Goal: Task Accomplishment & Management: Use online tool/utility

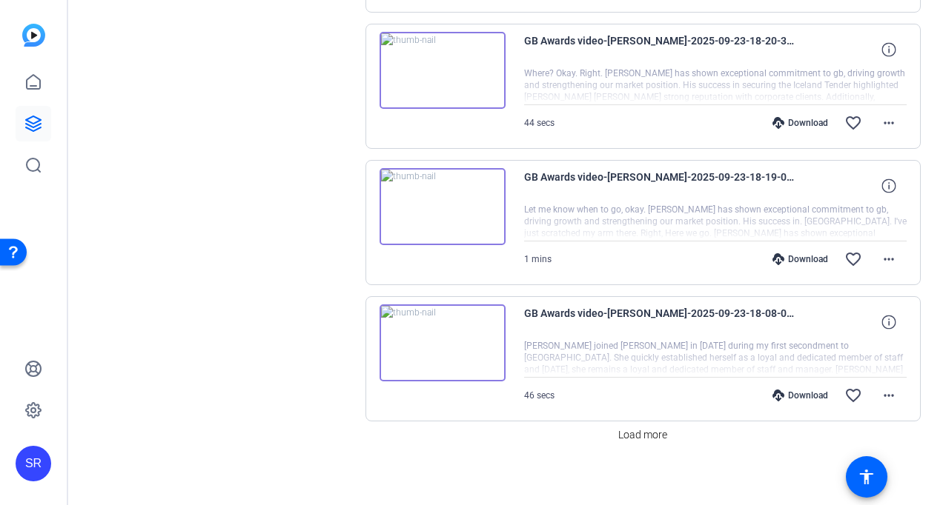
scroll to position [1127, 0]
click at [629, 434] on span at bounding box center [642, 434] width 61 height 36
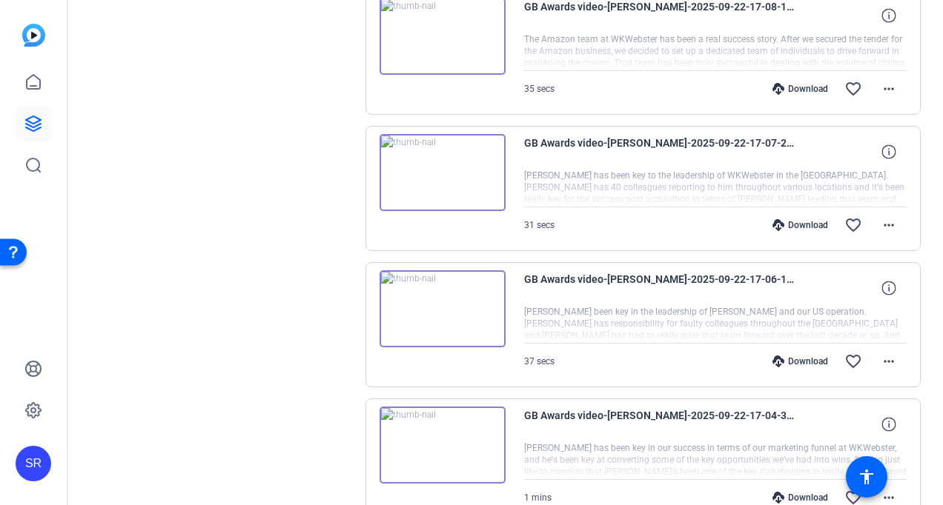
scroll to position [2461, 0]
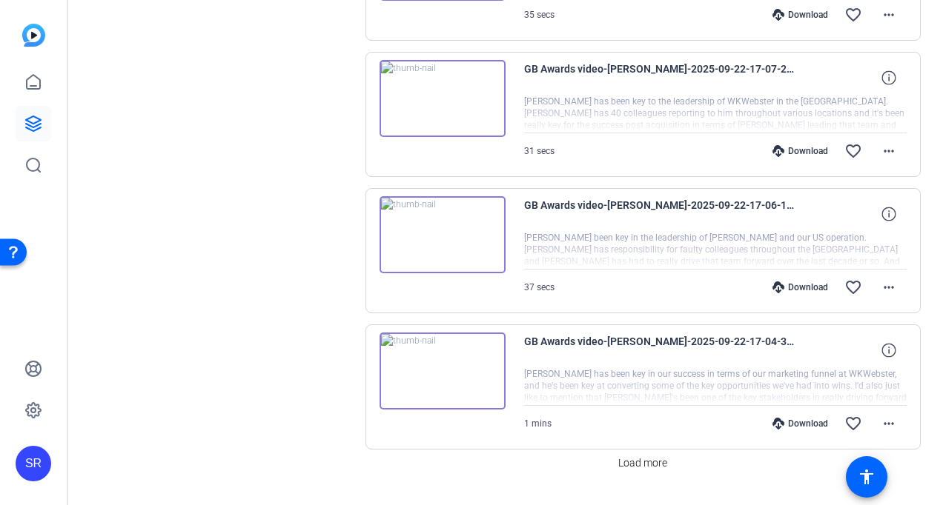
click at [446, 86] on img at bounding box center [442, 98] width 126 height 77
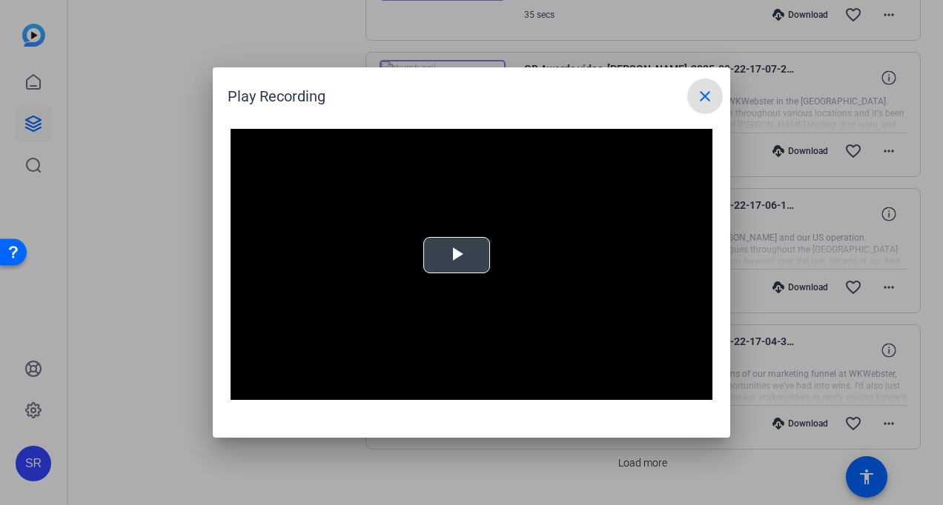
click at [457, 256] on span "Video Player" at bounding box center [457, 256] width 0 height 0
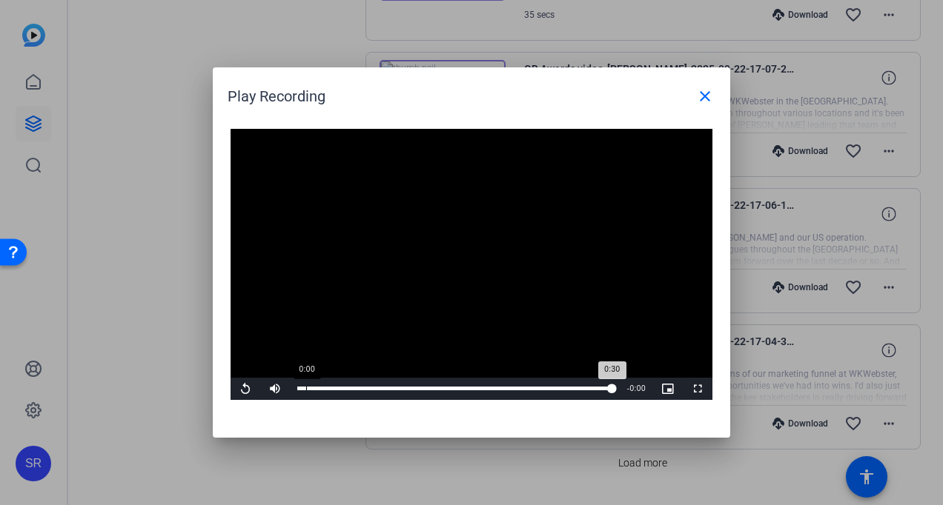
click at [306, 388] on div "Loaded : 100.00% 0:00 0:30" at bounding box center [454, 389] width 315 height 4
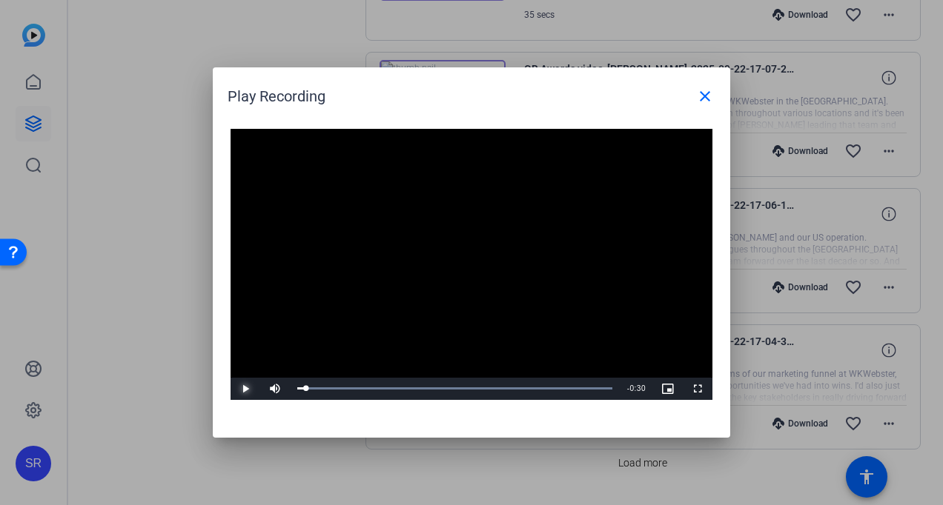
click at [246, 389] on span "Video Player" at bounding box center [246, 389] width 30 height 0
click at [244, 389] on span "Video Player" at bounding box center [246, 389] width 30 height 0
click at [311, 389] on div "0:01" at bounding box center [304, 389] width 15 height 4
click at [248, 389] on span "Video Player" at bounding box center [246, 389] width 30 height 0
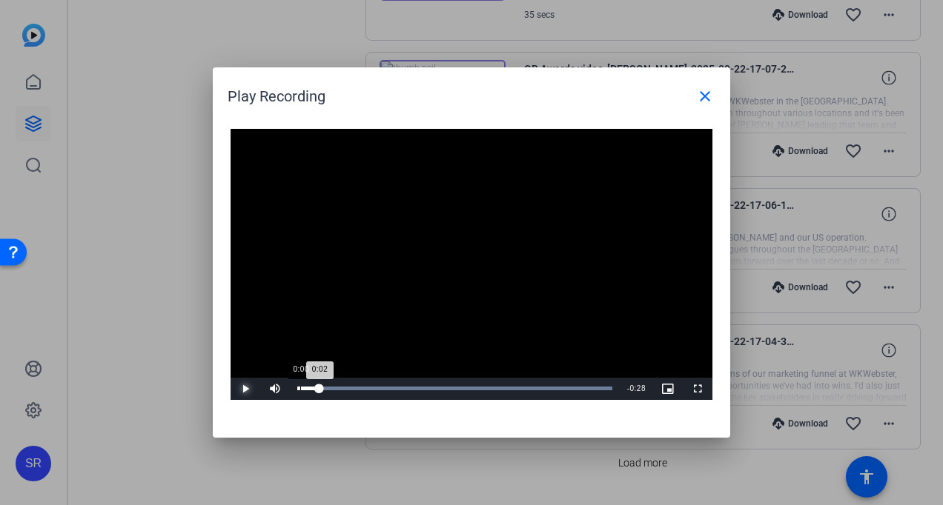
click at [304, 389] on div "0:02" at bounding box center [308, 389] width 22 height 4
click at [297, 388] on div "0:00" at bounding box center [300, 389] width 7 height 4
click at [241, 389] on span "Video Player" at bounding box center [246, 389] width 30 height 0
click at [580, 388] on div "Loaded : 100.00% 0:27 0:01" at bounding box center [454, 389] width 315 height 4
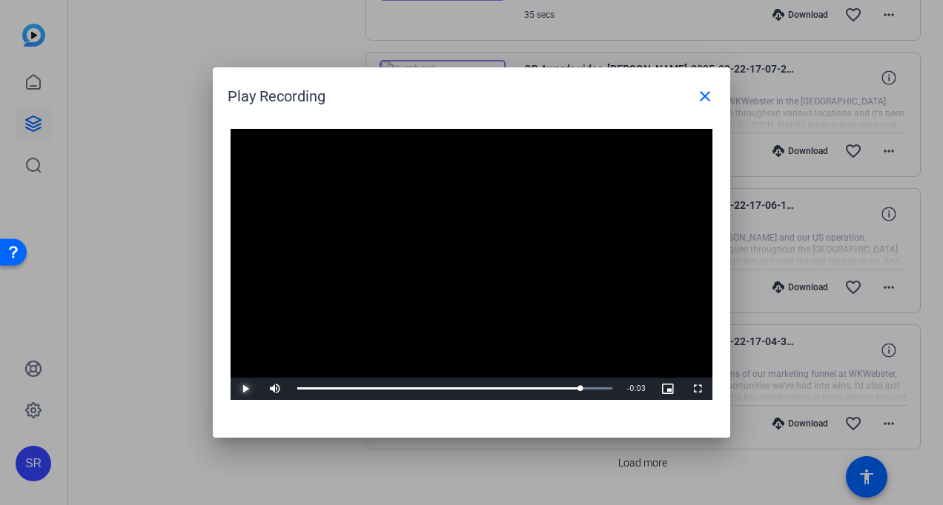
drag, startPoint x: 240, startPoint y: 392, endPoint x: 236, endPoint y: 381, distance: 12.0
click at [240, 389] on span "Video Player" at bounding box center [246, 389] width 30 height 0
click at [552, 393] on div "Loaded : 100.00% 0:24 0:30" at bounding box center [455, 389] width 330 height 22
click at [244, 389] on span "Video Player" at bounding box center [246, 389] width 30 height 0
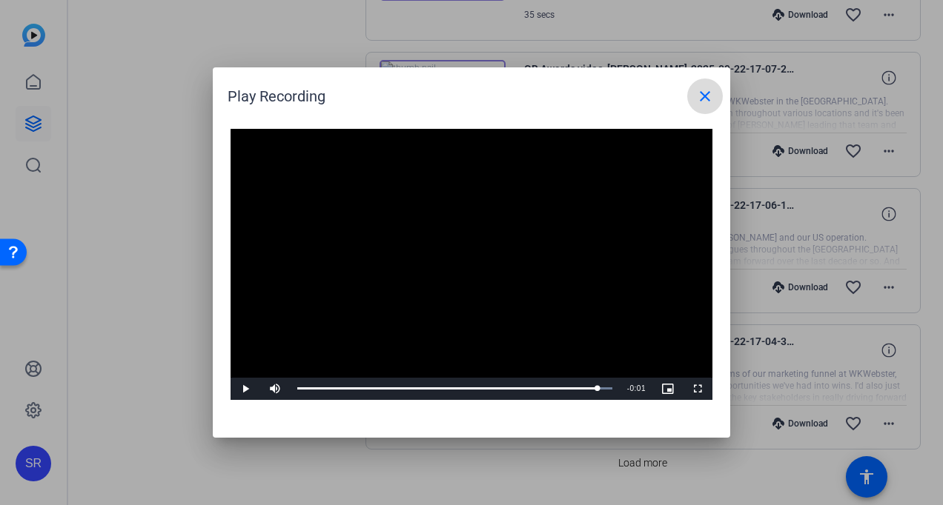
click at [703, 90] on mat-icon "close" at bounding box center [705, 96] width 18 height 18
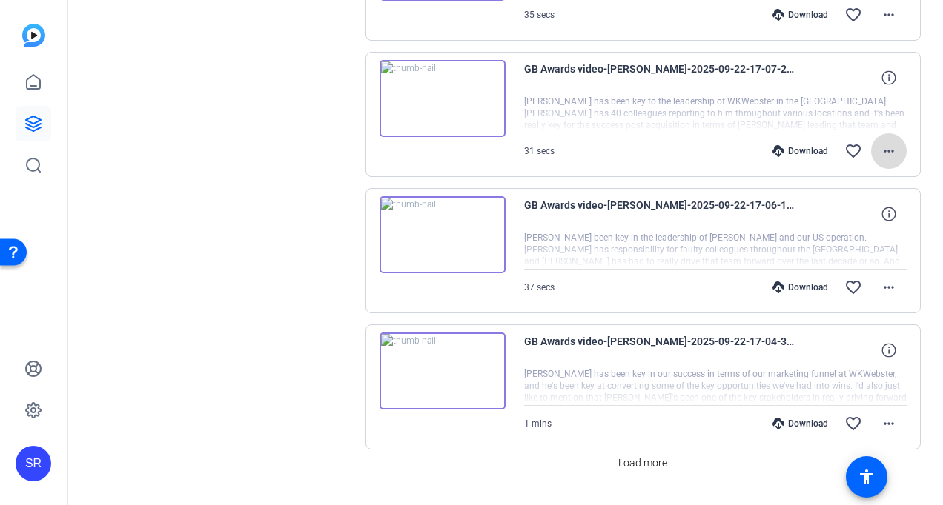
click at [880, 145] on mat-icon "more_horiz" at bounding box center [889, 151] width 18 height 18
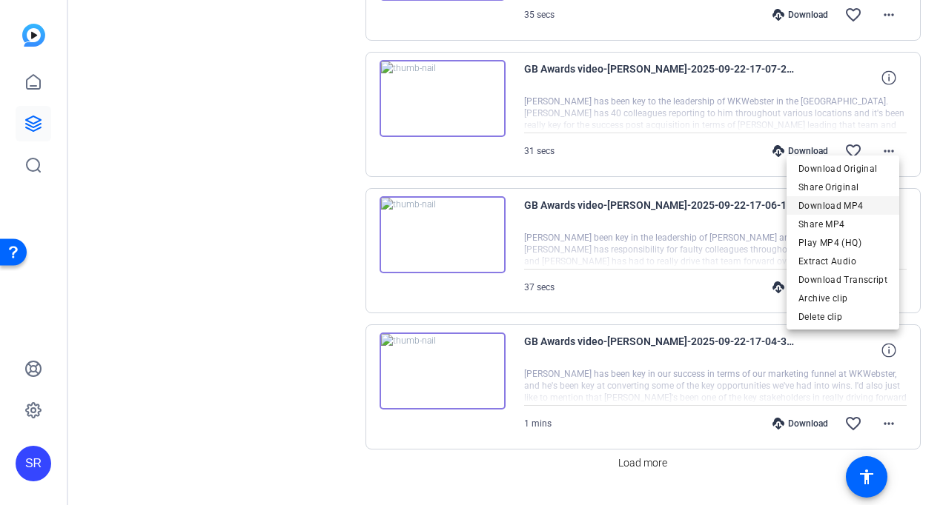
click at [840, 210] on span "Download MP4" at bounding box center [842, 206] width 89 height 18
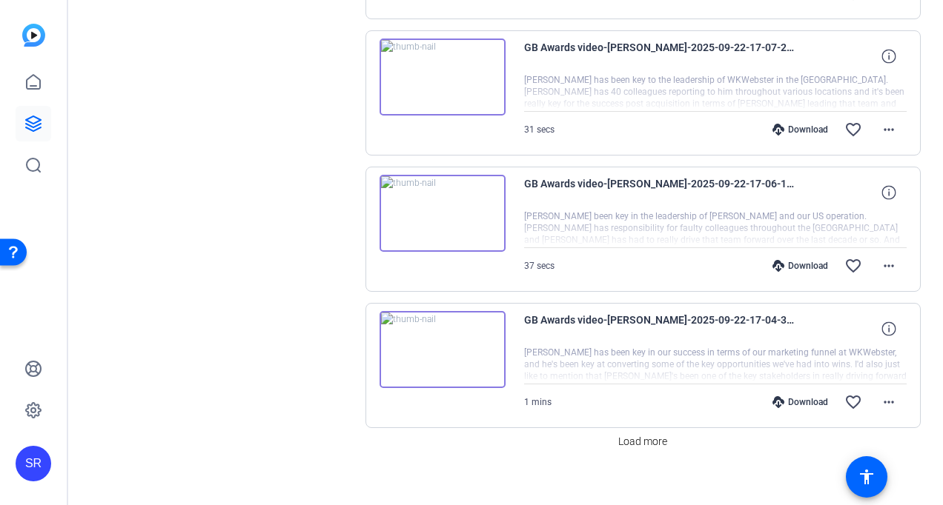
scroll to position [2483, 0]
click at [618, 434] on span "Load more" at bounding box center [642, 442] width 49 height 16
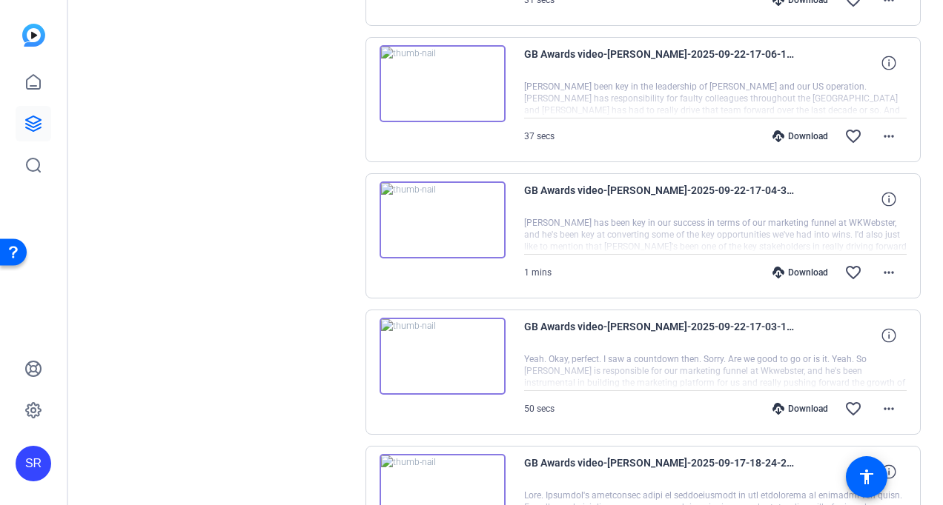
scroll to position [2705, 0]
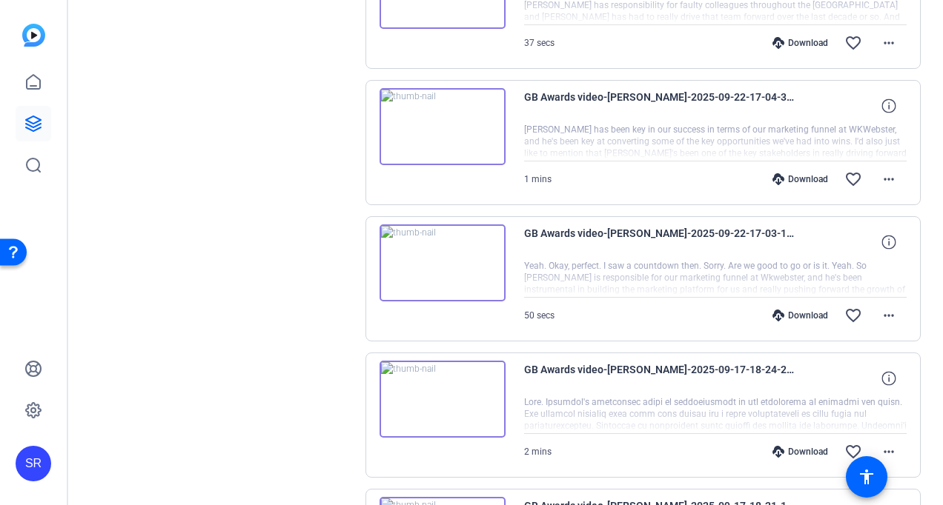
click at [433, 238] on img at bounding box center [442, 263] width 126 height 77
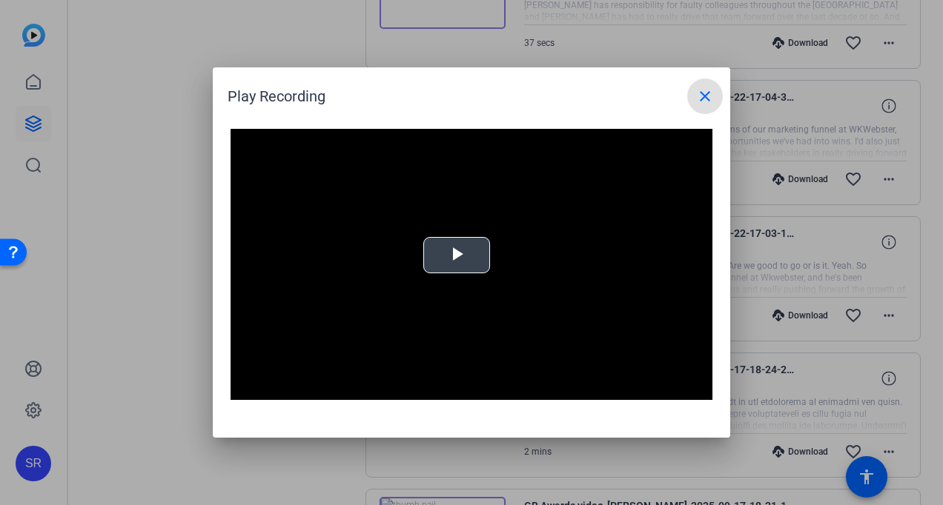
click at [457, 256] on span "Video Player" at bounding box center [457, 256] width 0 height 0
click at [699, 93] on mat-icon "close" at bounding box center [705, 96] width 18 height 18
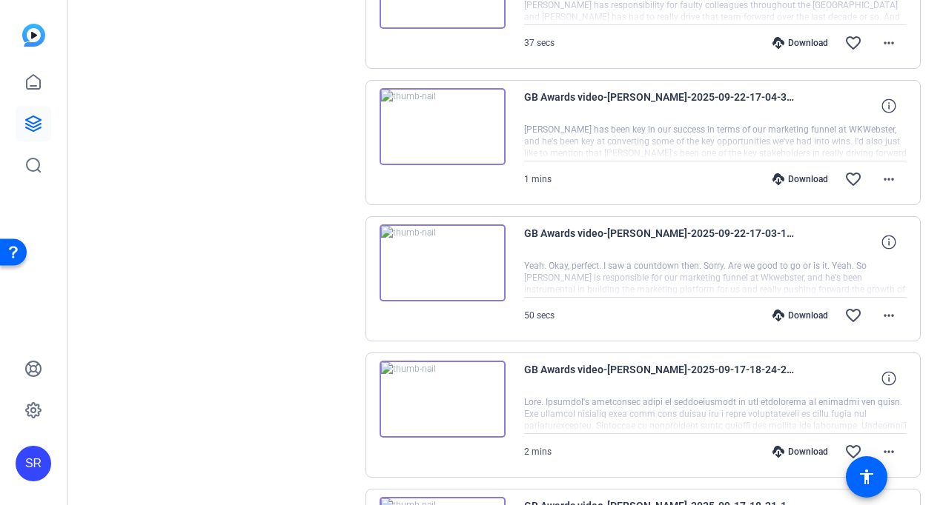
click at [432, 110] on img at bounding box center [442, 126] width 126 height 77
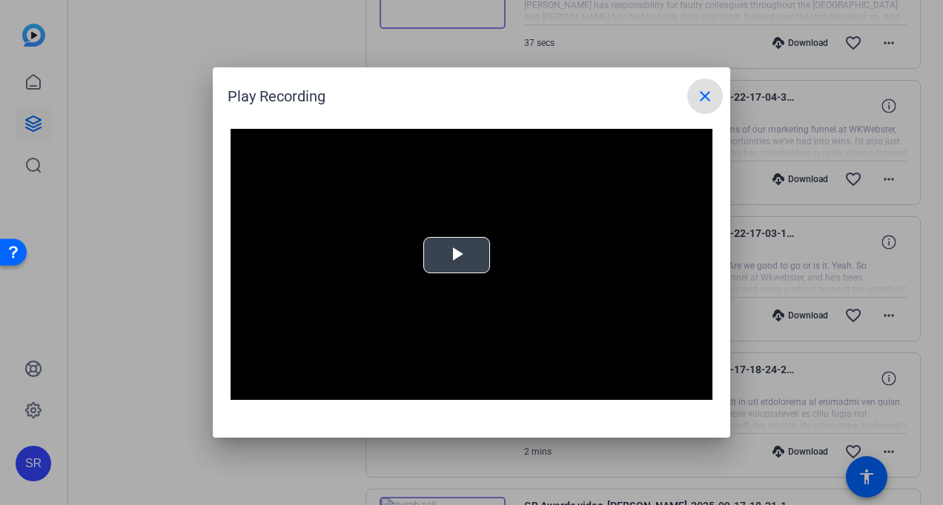
click at [457, 256] on span "Video Player" at bounding box center [457, 256] width 0 height 0
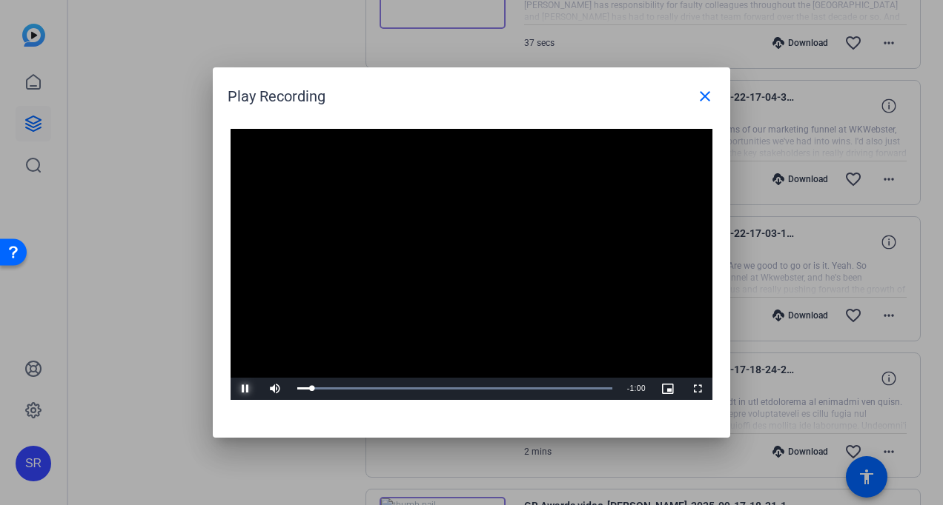
click at [251, 389] on span "Video Player" at bounding box center [246, 389] width 30 height 0
click at [245, 389] on span "Video Player" at bounding box center [246, 389] width 30 height 0
click at [246, 389] on span "Video Player" at bounding box center [246, 389] width 30 height 0
click at [245, 389] on span "Video Player" at bounding box center [246, 389] width 30 height 0
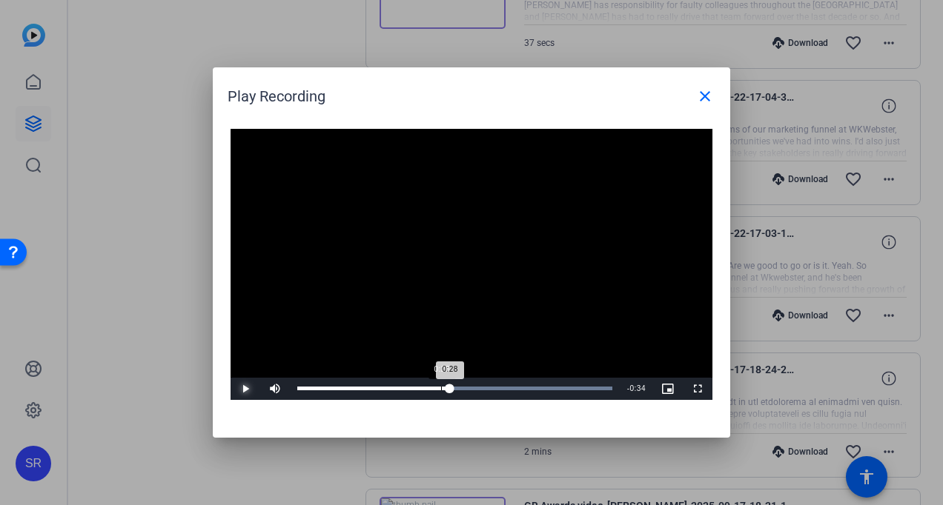
drag, startPoint x: 453, startPoint y: 386, endPoint x: 440, endPoint y: 389, distance: 12.9
click at [440, 389] on div "Loaded : 100.00% 0:28 0:28" at bounding box center [454, 389] width 315 height 4
click at [242, 389] on span "Video Player" at bounding box center [246, 389] width 30 height 0
click at [247, 389] on span "Video Player" at bounding box center [246, 389] width 30 height 0
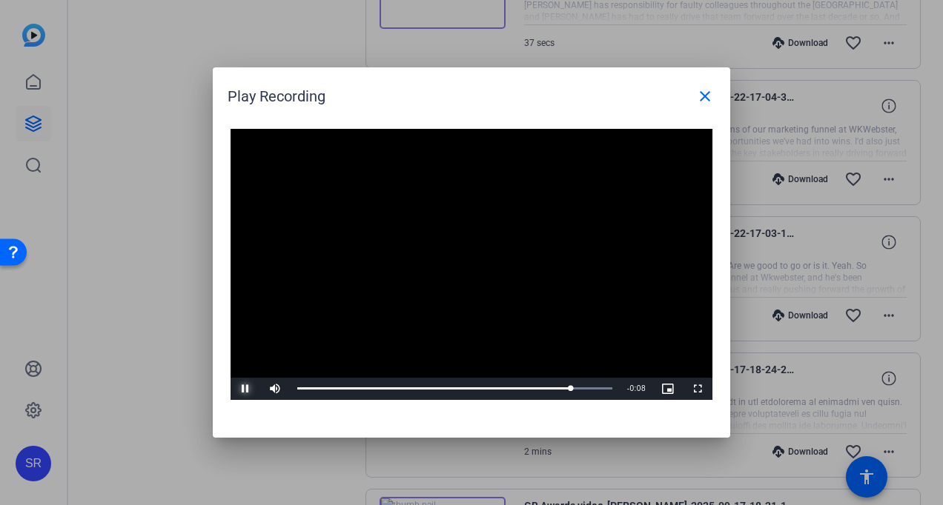
click at [243, 389] on span "Video Player" at bounding box center [246, 389] width 30 height 0
drag, startPoint x: 557, startPoint y: 388, endPoint x: 543, endPoint y: 384, distance: 14.6
click at [557, 387] on div "Loaded : 100.00% 0:51 0:54" at bounding box center [454, 389] width 315 height 4
click at [247, 389] on span "Video Player" at bounding box center [246, 389] width 30 height 0
click at [240, 389] on span "Video Player" at bounding box center [246, 389] width 30 height 0
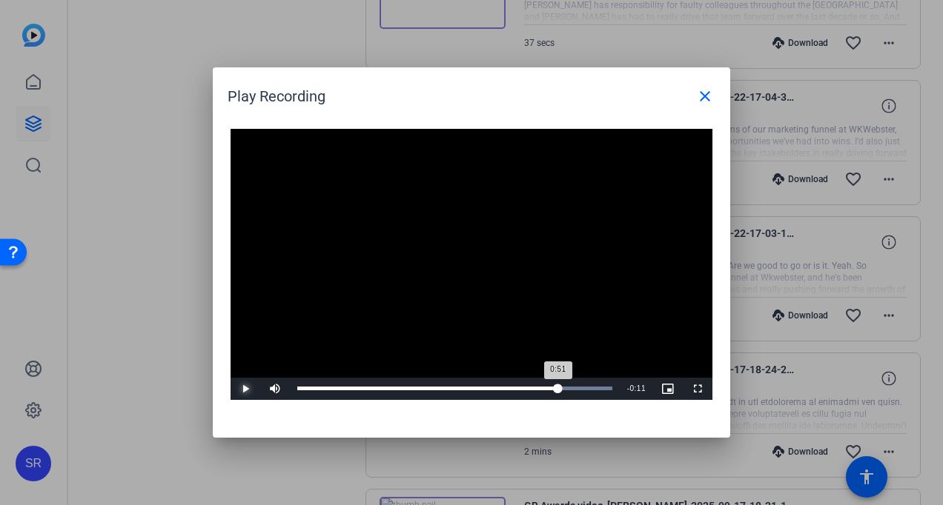
click at [558, 391] on div "0:51" at bounding box center [427, 389] width 261 height 4
click at [242, 389] on span "Video Player" at bounding box center [246, 389] width 30 height 0
click at [240, 389] on span "Video Player" at bounding box center [246, 389] width 30 height 0
click at [580, 388] on div "1:00" at bounding box center [448, 389] width 303 height 4
click at [243, 389] on span "Video Player" at bounding box center [246, 389] width 30 height 0
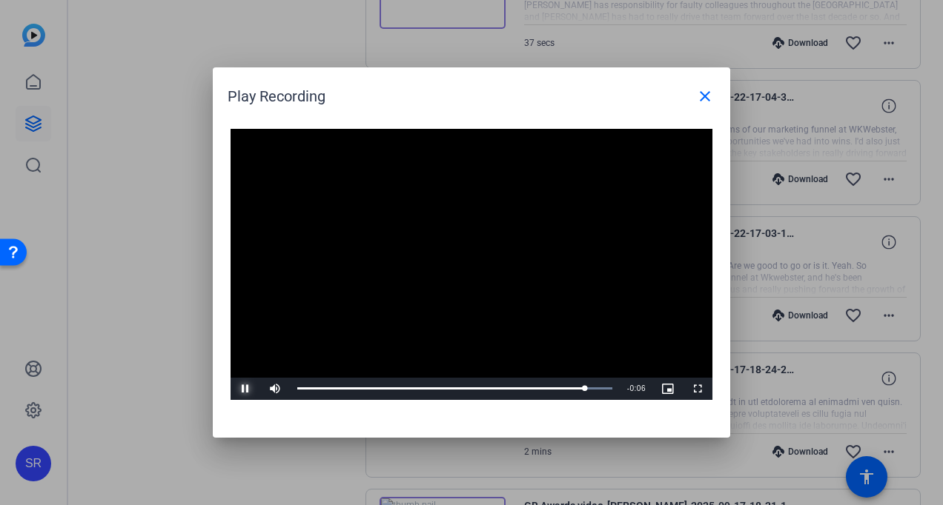
click at [243, 389] on span "Video Player" at bounding box center [246, 389] width 30 height 0
click at [701, 102] on mat-icon "close" at bounding box center [705, 96] width 18 height 18
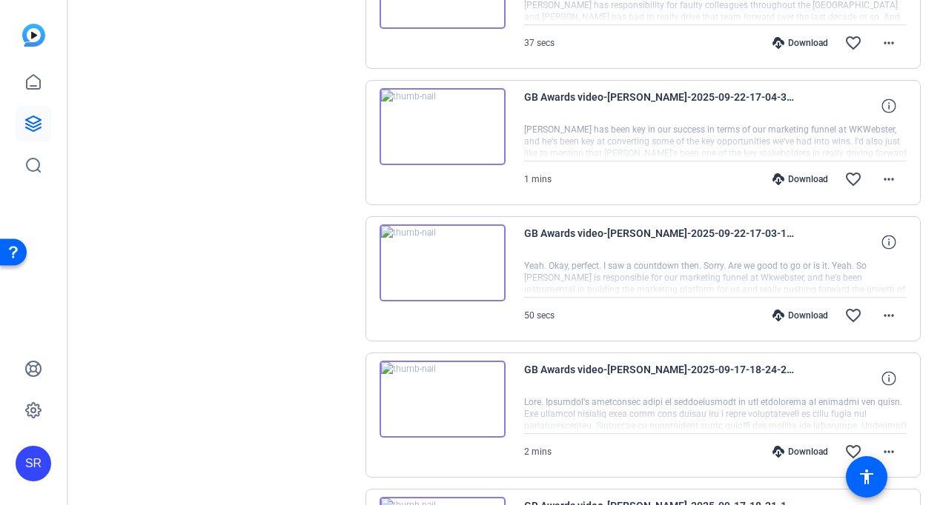
click at [451, 252] on img at bounding box center [442, 263] width 126 height 77
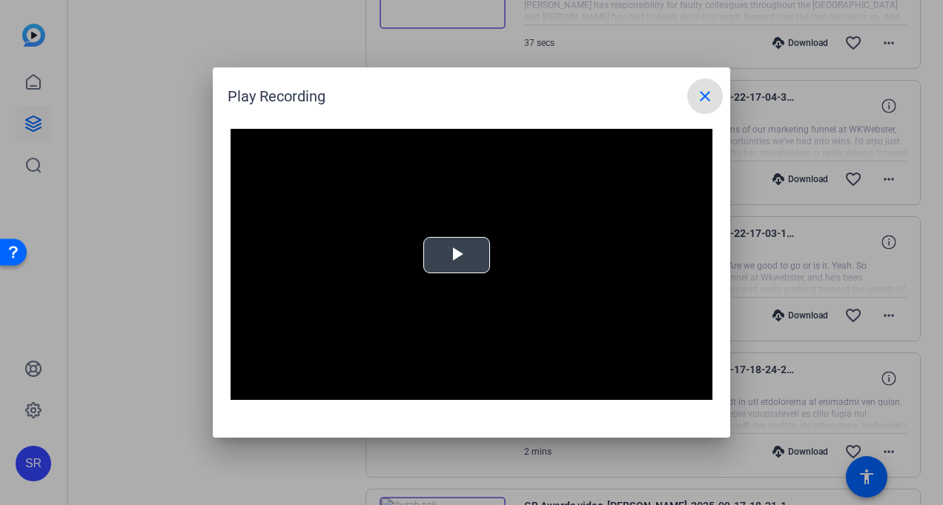
click at [457, 256] on span "Video Player" at bounding box center [457, 256] width 0 height 0
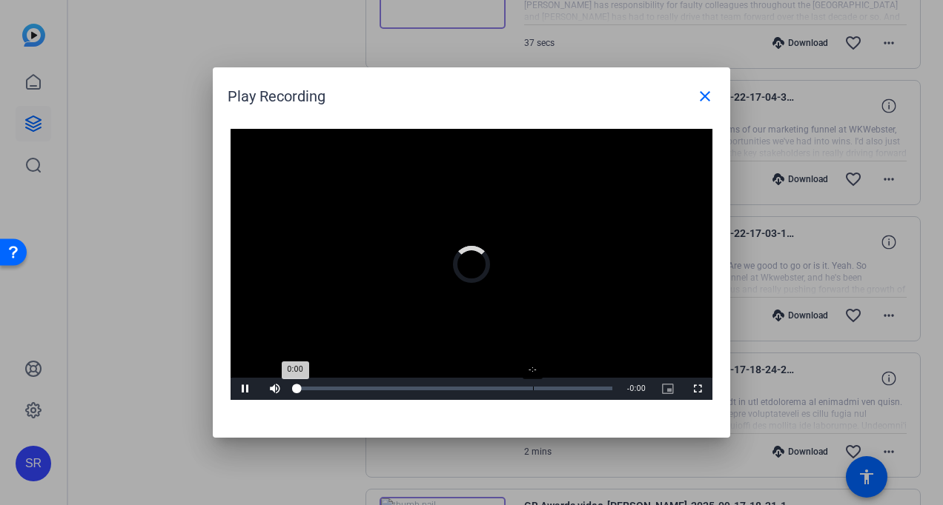
click at [534, 390] on div "Loaded : 0% -:- 0:00" at bounding box center [454, 389] width 315 height 4
click at [525, 387] on div "0:35" at bounding box center [525, 389] width 1 height 4
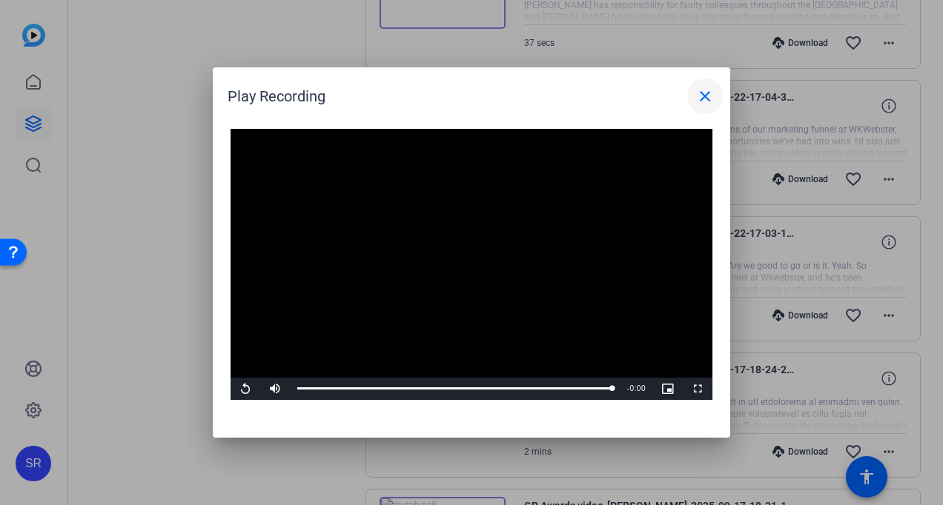
click at [695, 93] on span at bounding box center [705, 97] width 36 height 36
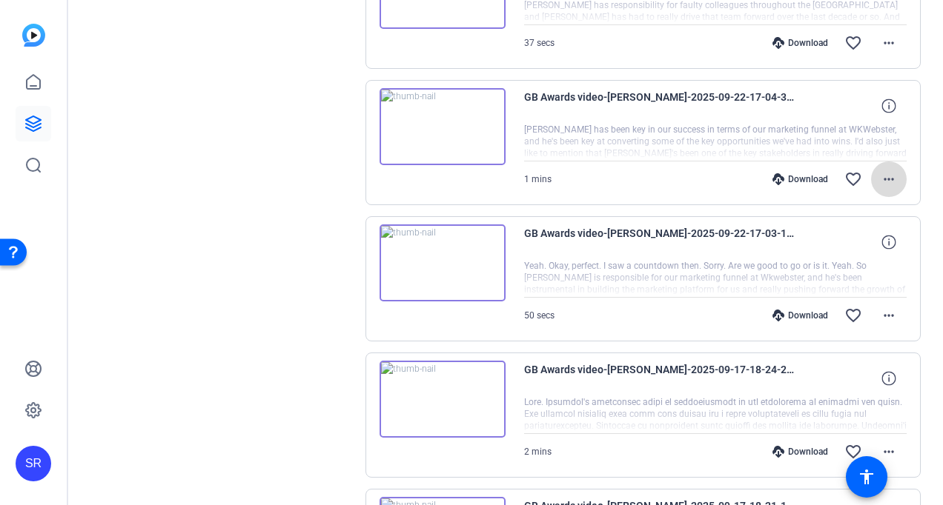
click at [882, 170] on mat-icon "more_horiz" at bounding box center [889, 179] width 18 height 18
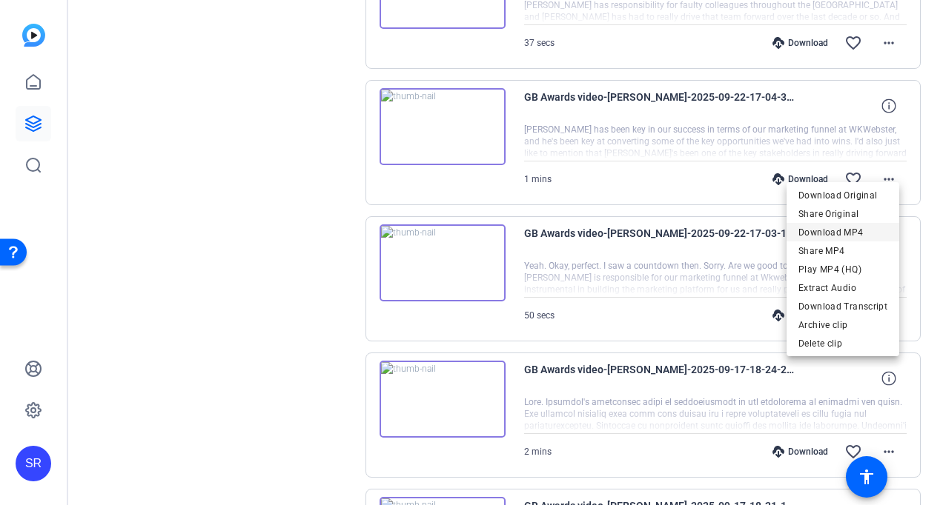
click at [829, 230] on span "Download MP4" at bounding box center [842, 233] width 89 height 18
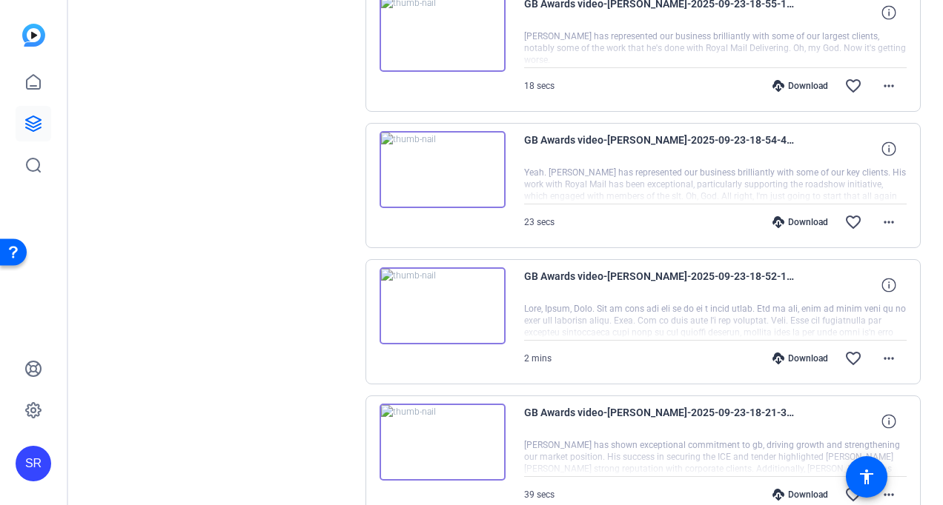
scroll to position [815, 0]
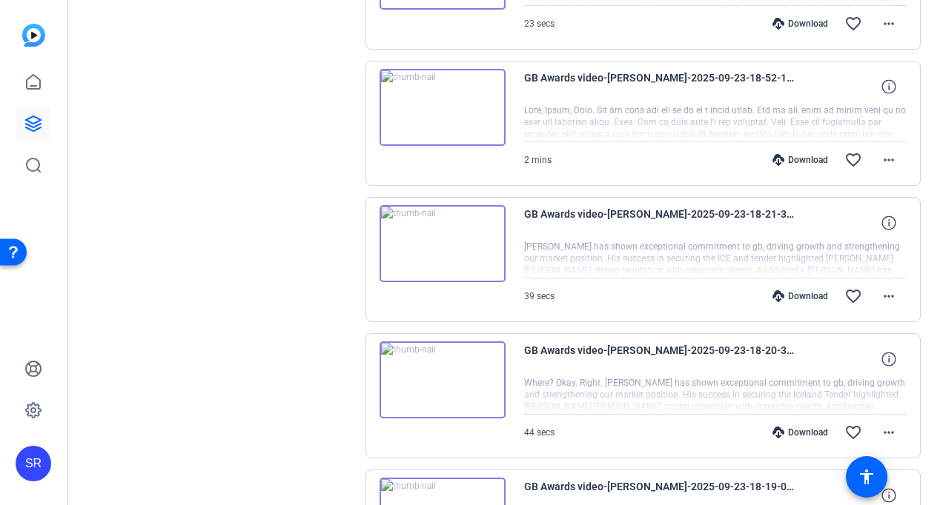
click at [437, 235] on img at bounding box center [442, 243] width 126 height 77
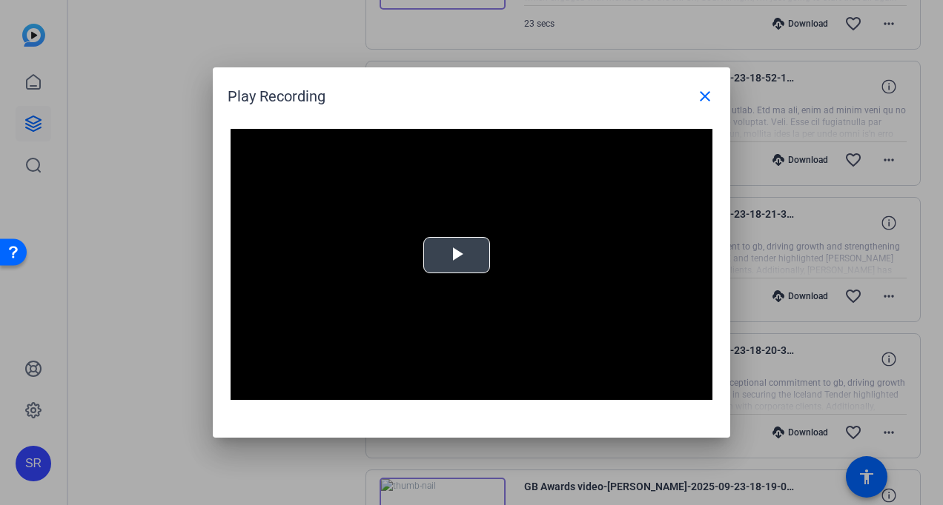
click at [457, 256] on span "Video Player" at bounding box center [457, 256] width 0 height 0
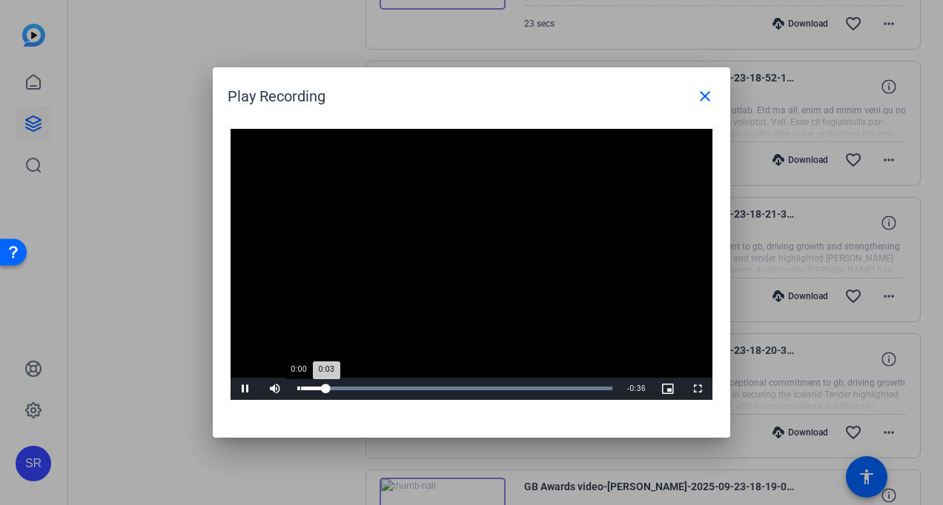
click at [299, 385] on div "Loaded : 100.00% 0:00 0:03" at bounding box center [455, 389] width 330 height 22
drag, startPoint x: 319, startPoint y: 391, endPoint x: 285, endPoint y: 388, distance: 33.5
click at [285, 388] on div "Play Mute 100% Current Time 0:00 / Duration 0:39 Loaded : 100.00% 0:00 0:00 Str…" at bounding box center [472, 389] width 482 height 22
click at [243, 389] on span "Video Player" at bounding box center [246, 389] width 30 height 0
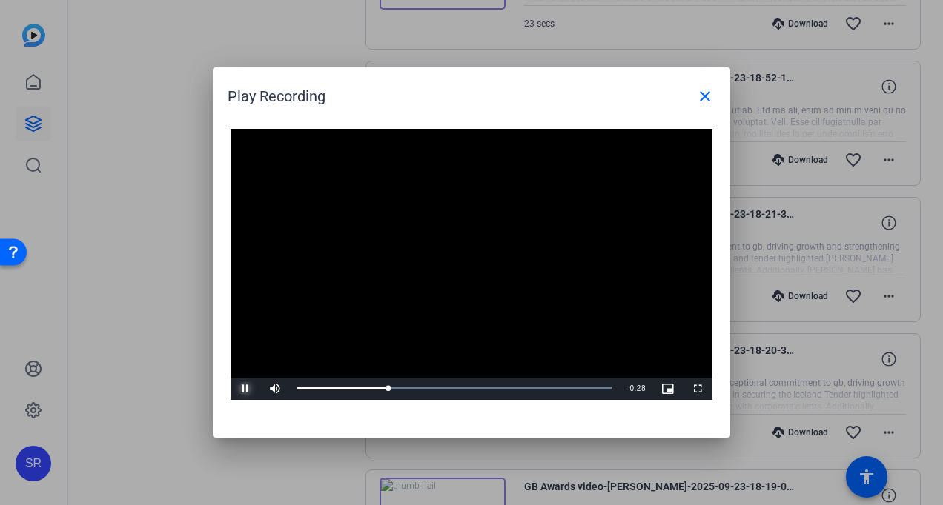
click at [243, 389] on span "Video Player" at bounding box center [246, 389] width 30 height 0
click at [382, 387] on div "0:10" at bounding box center [340, 389] width 87 height 4
click at [246, 389] on span "Video Player" at bounding box center [246, 389] width 30 height 0
click at [694, 95] on span at bounding box center [705, 97] width 36 height 36
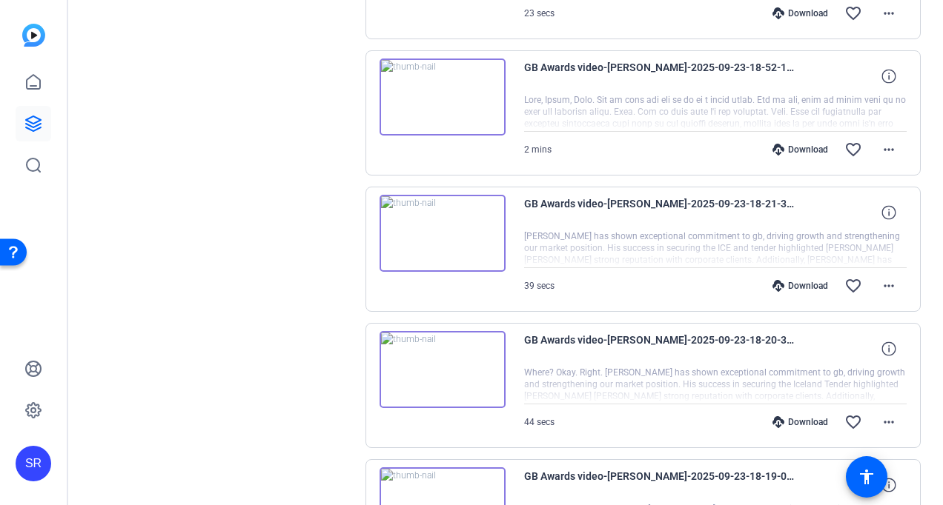
scroll to position [889, 0]
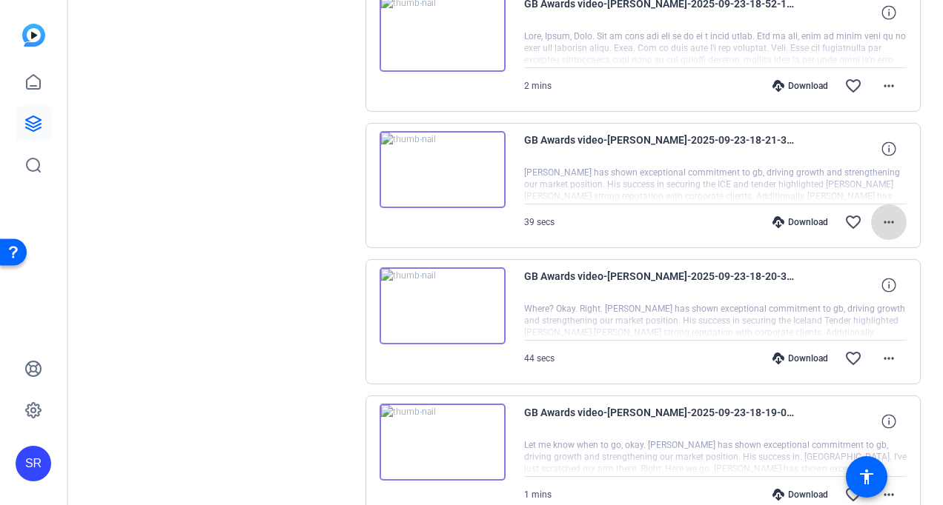
click at [880, 216] on mat-icon "more_horiz" at bounding box center [889, 222] width 18 height 18
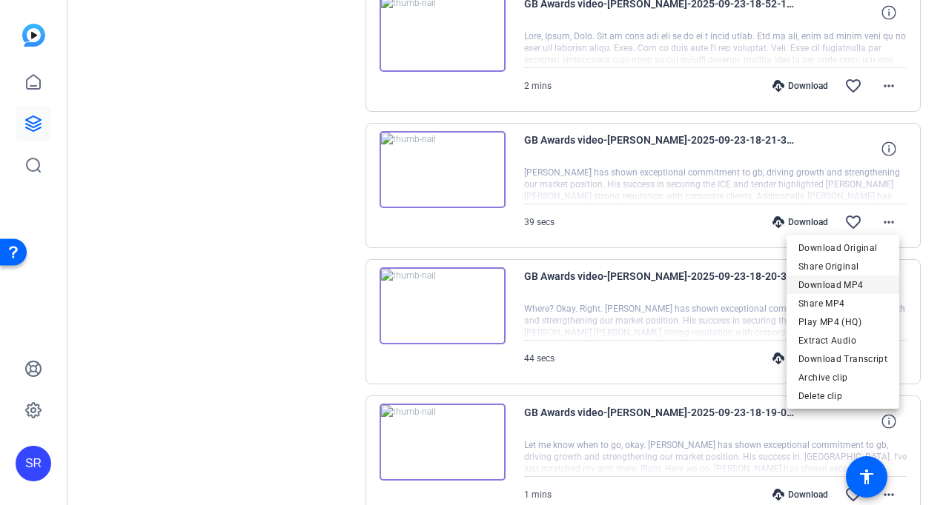
click at [826, 283] on span "Download MP4" at bounding box center [842, 285] width 89 height 18
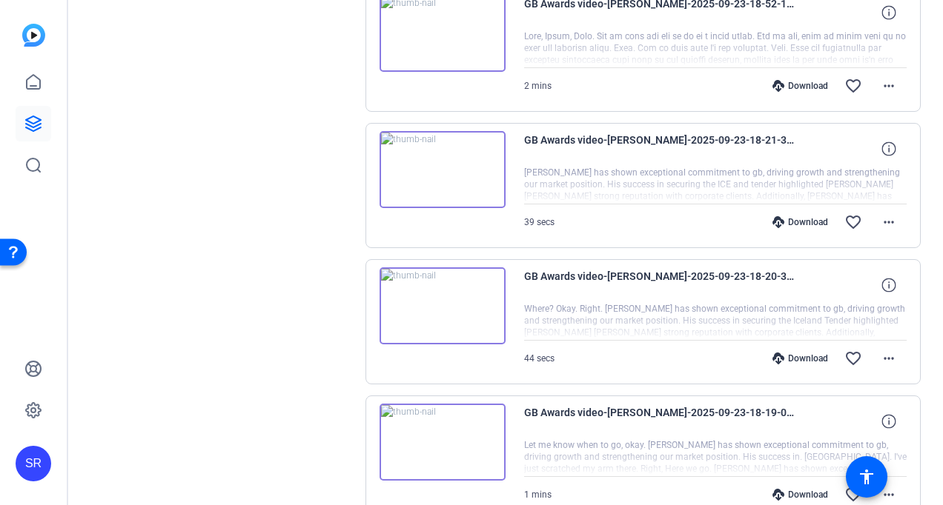
click at [880, 357] on mat-icon "more_horiz" at bounding box center [889, 359] width 18 height 18
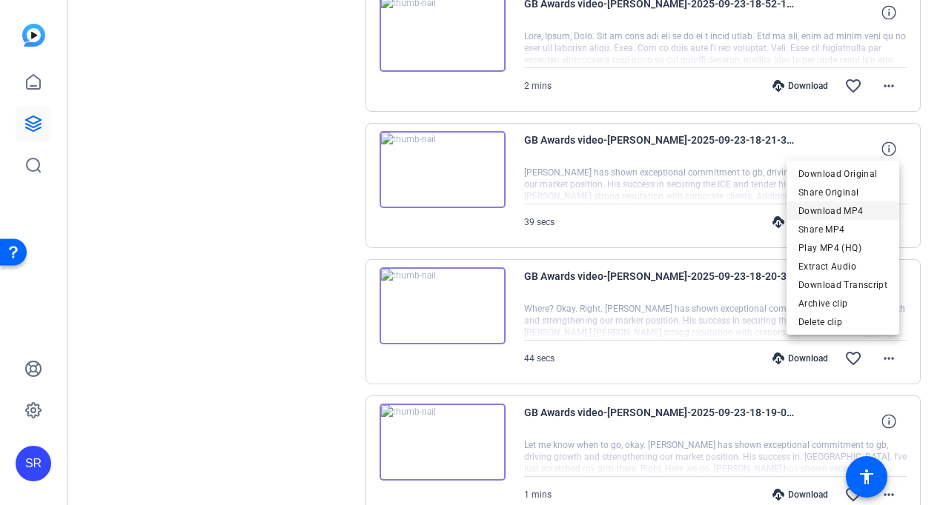
click at [841, 215] on span "Download MP4" at bounding box center [842, 211] width 89 height 18
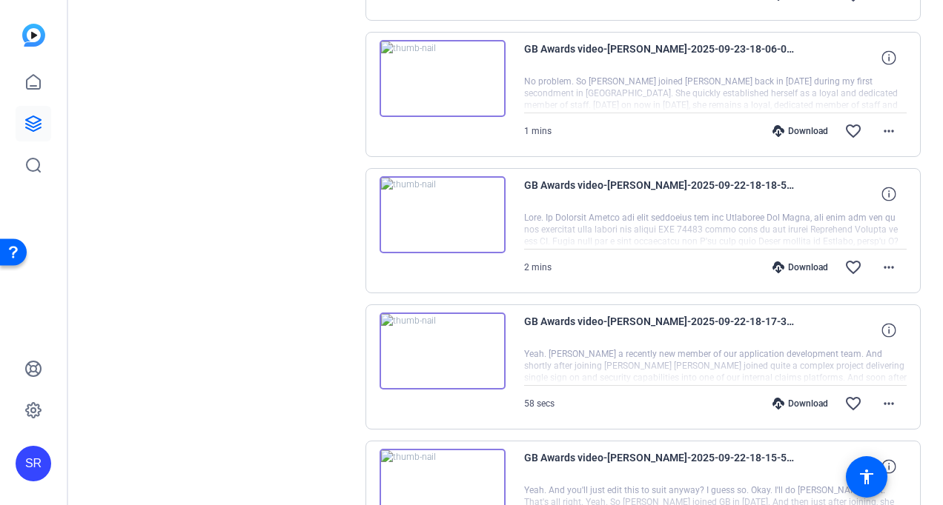
scroll to position [1556, 0]
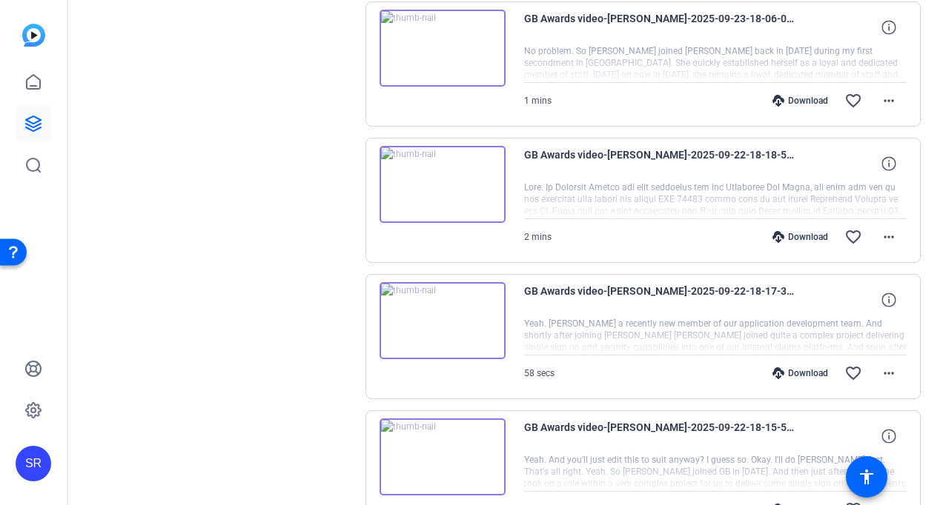
click at [425, 311] on img at bounding box center [442, 320] width 126 height 77
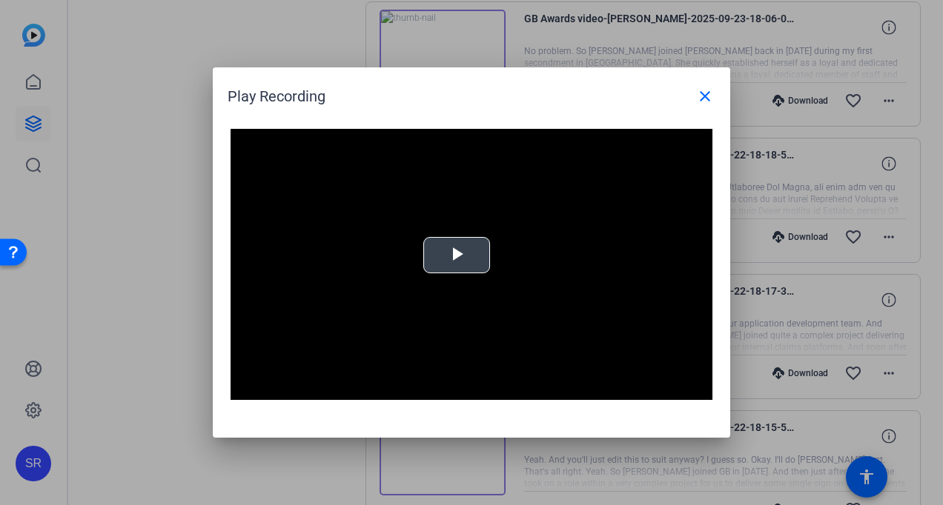
click at [457, 256] on span "Video Player" at bounding box center [457, 256] width 0 height 0
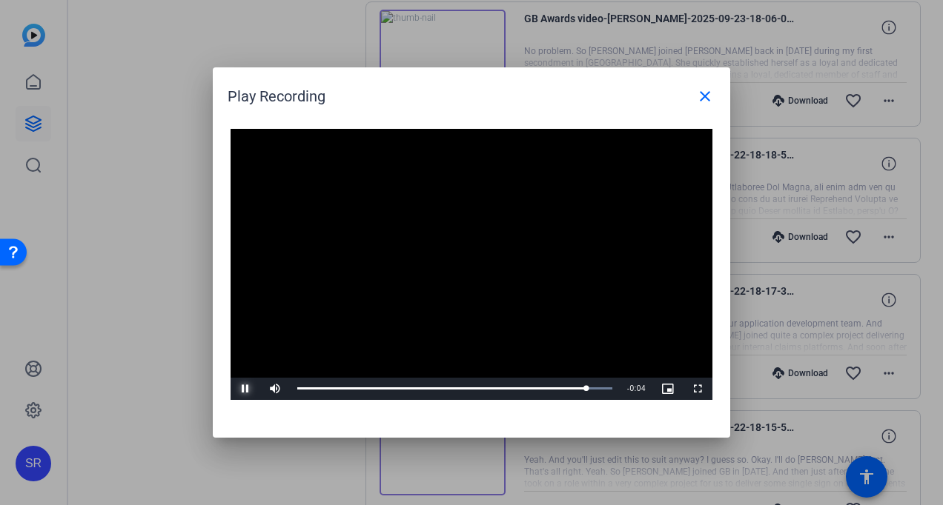
click at [247, 389] on span "Video Player" at bounding box center [246, 389] width 30 height 0
click at [711, 96] on mat-icon "close" at bounding box center [705, 96] width 18 height 18
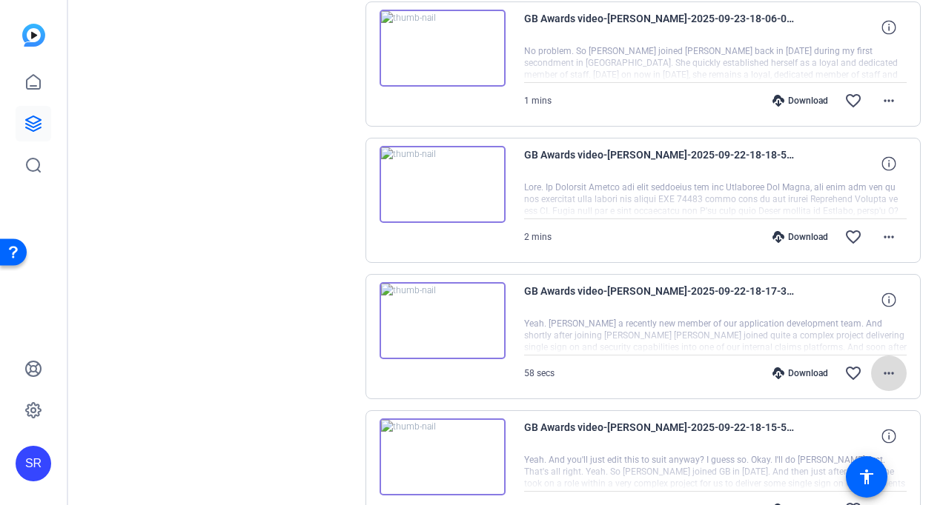
click at [880, 368] on mat-icon "more_horiz" at bounding box center [889, 374] width 18 height 18
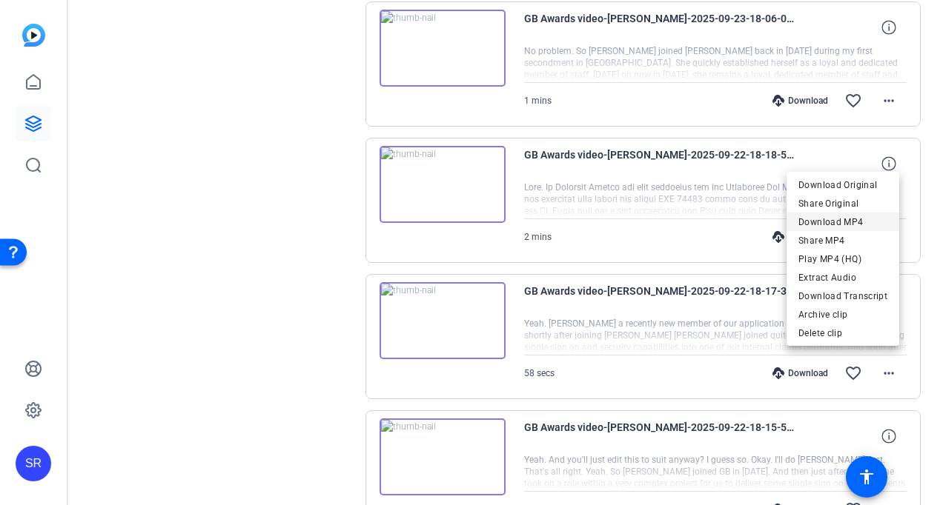
click at [833, 216] on span "Download MP4" at bounding box center [842, 222] width 89 height 18
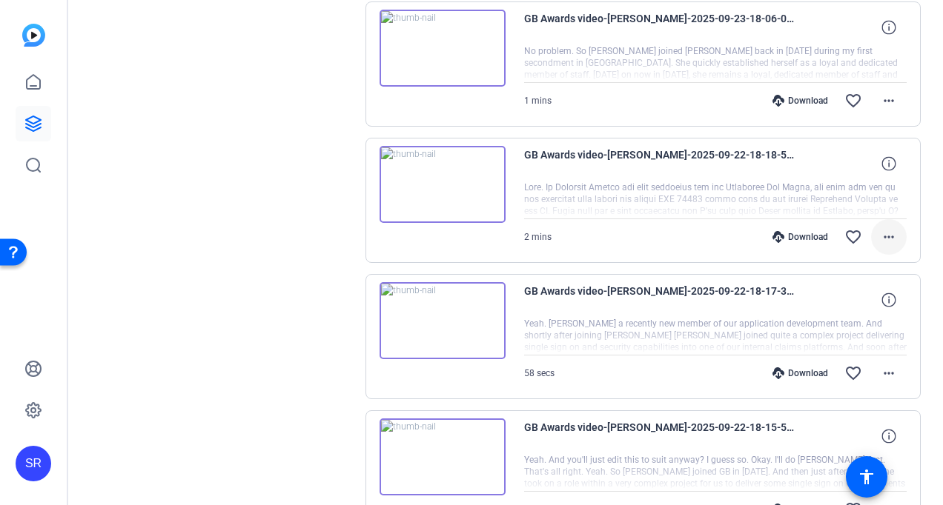
click at [880, 228] on mat-icon "more_horiz" at bounding box center [889, 237] width 18 height 18
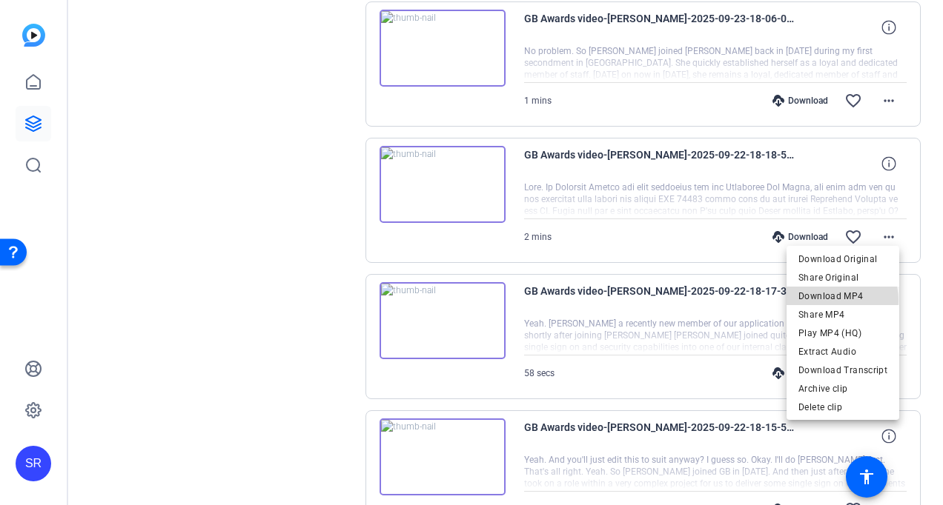
click at [829, 301] on span "Download MP4" at bounding box center [842, 297] width 89 height 18
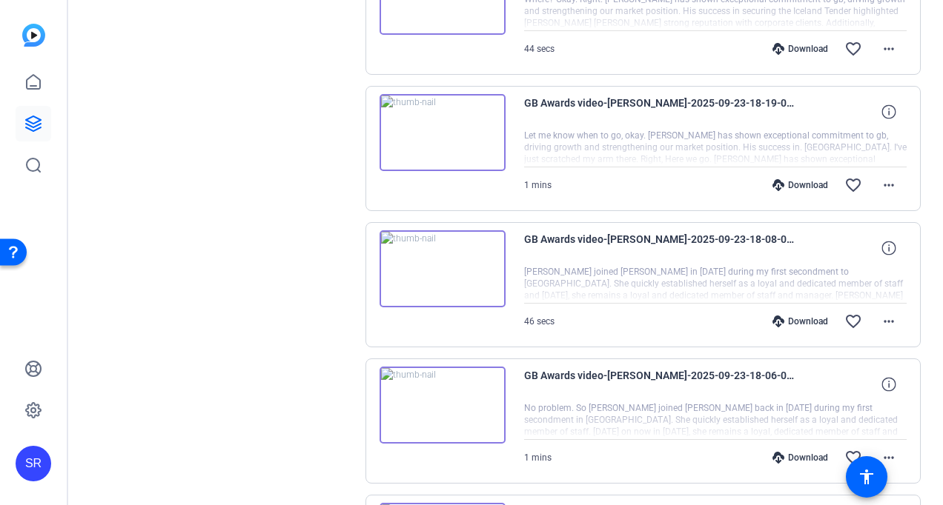
scroll to position [1186, 0]
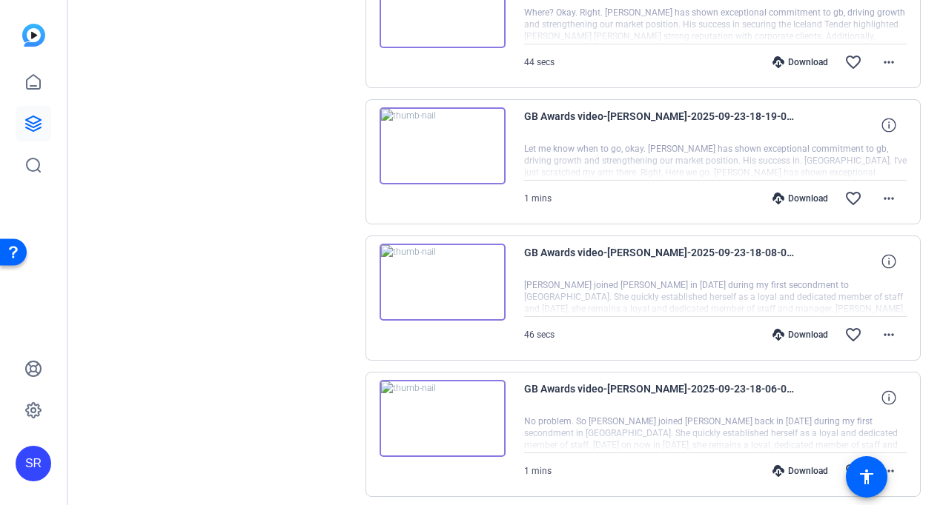
click at [430, 284] on img at bounding box center [442, 282] width 126 height 77
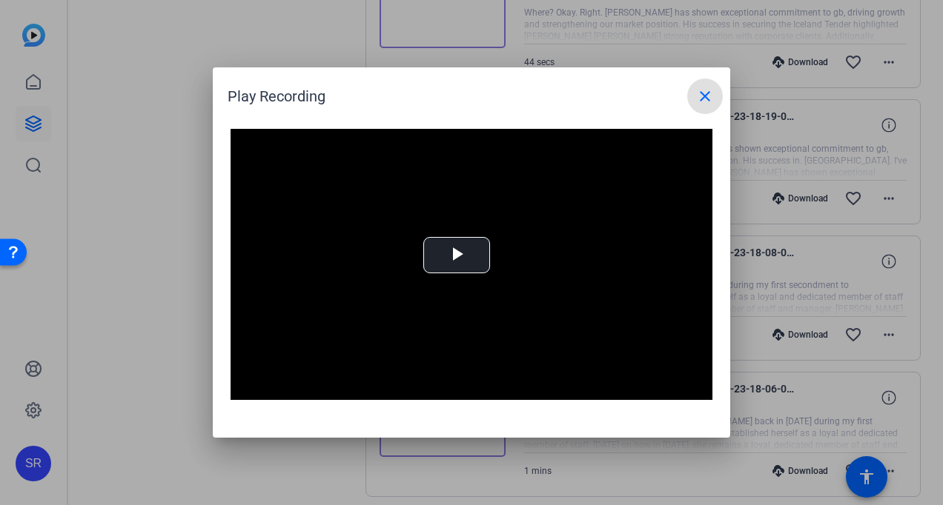
click at [704, 89] on mat-icon "close" at bounding box center [705, 96] width 18 height 18
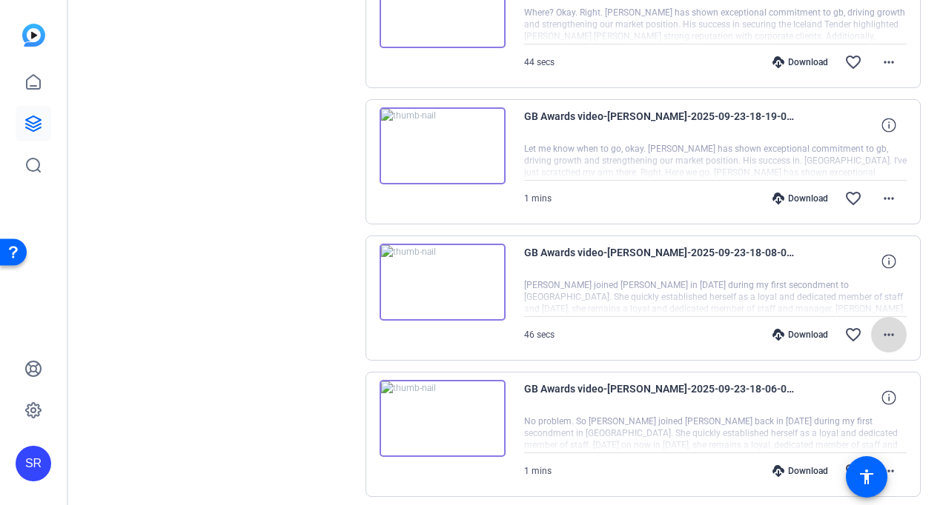
click at [880, 329] on mat-icon "more_horiz" at bounding box center [889, 335] width 18 height 18
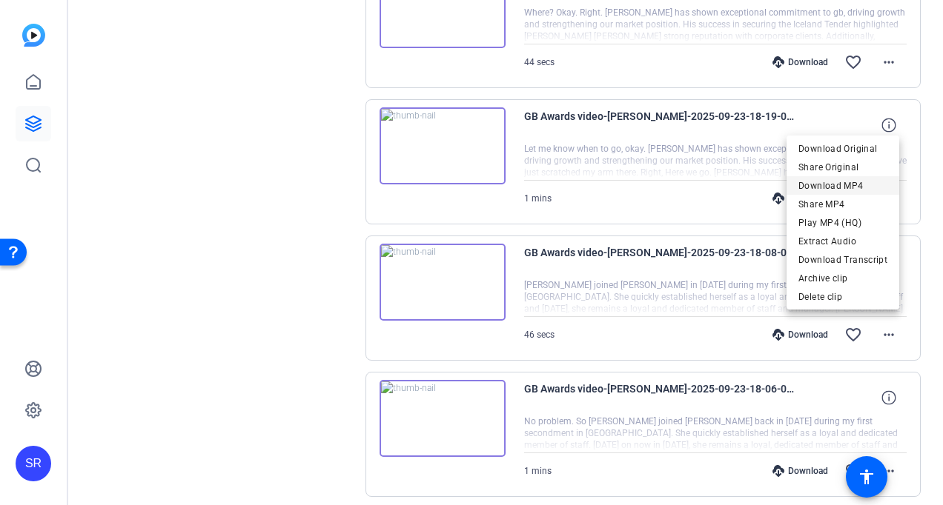
click at [821, 185] on span "Download MP4" at bounding box center [842, 186] width 89 height 18
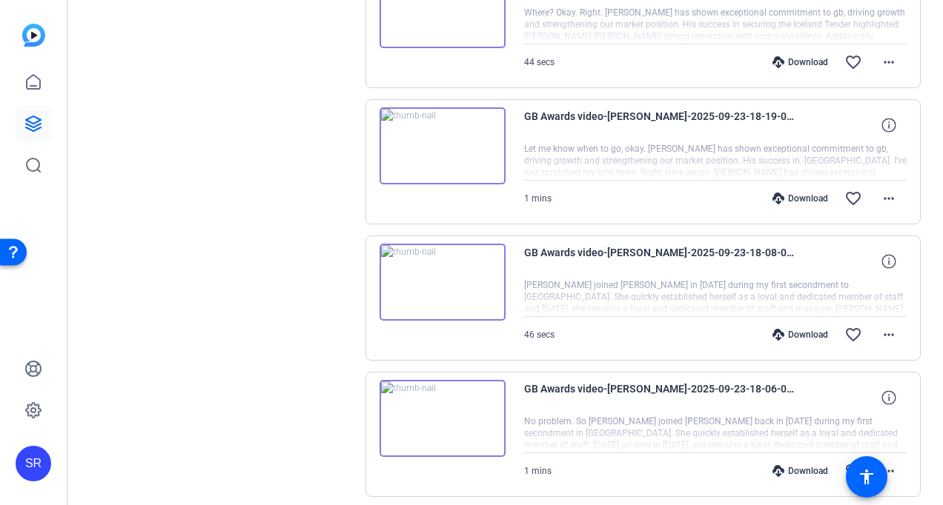
click at [436, 413] on img at bounding box center [442, 418] width 126 height 77
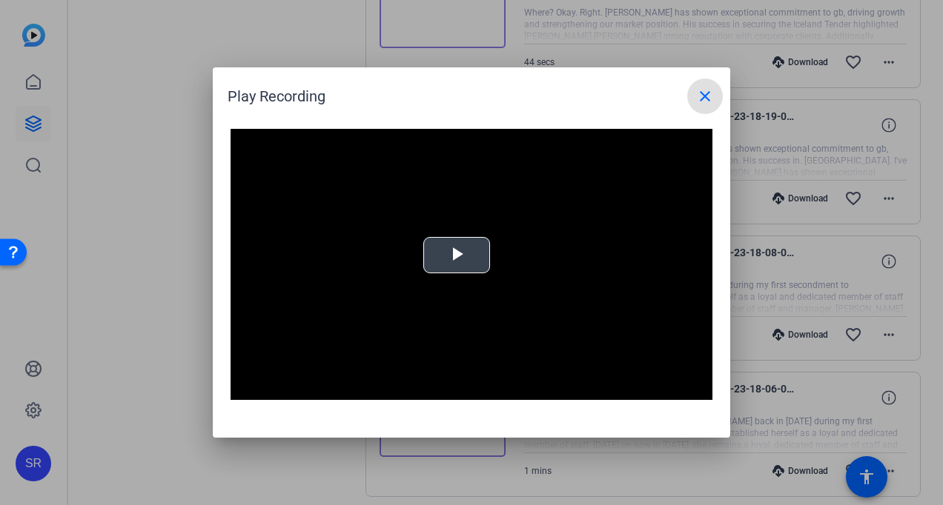
click at [457, 256] on span "Video Player" at bounding box center [457, 256] width 0 height 0
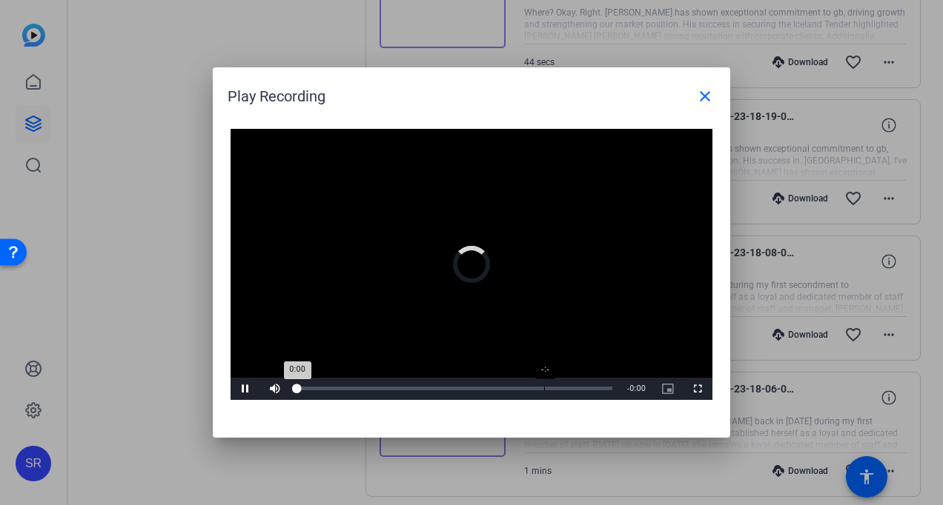
click at [544, 388] on div "-:-" at bounding box center [544, 389] width 1 height 4
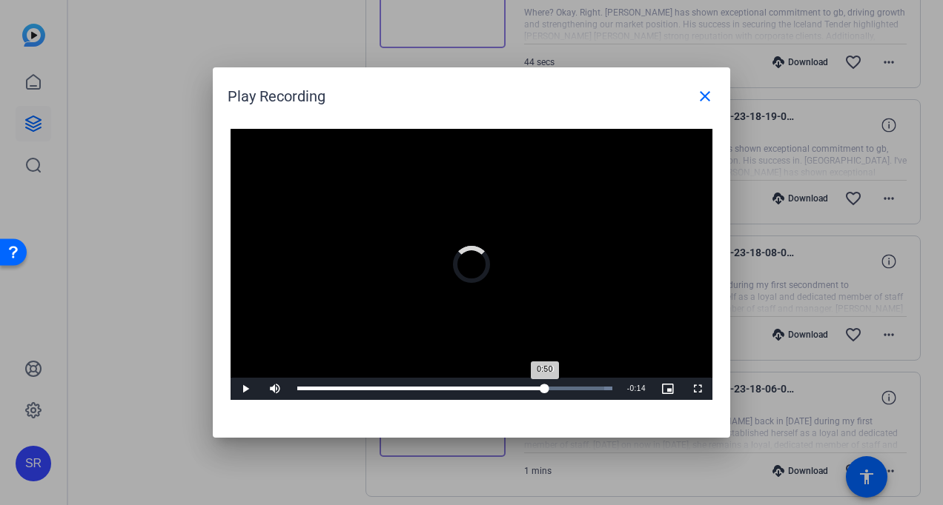
click at [545, 388] on div "Loaded : 100.00% 0:50 0:50" at bounding box center [454, 389] width 315 height 4
click at [242, 389] on span "Video Player" at bounding box center [246, 389] width 30 height 0
click at [706, 99] on mat-icon "close" at bounding box center [705, 96] width 18 height 18
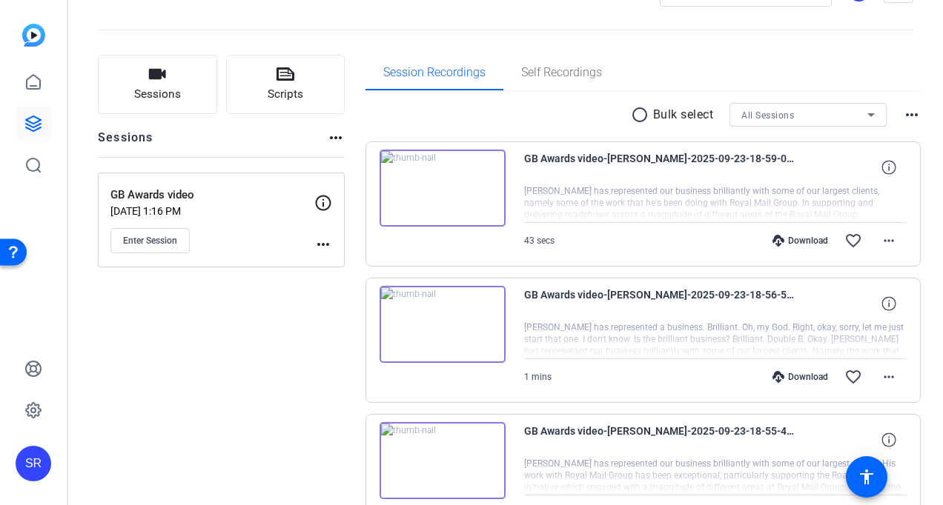
scroll to position [74, 0]
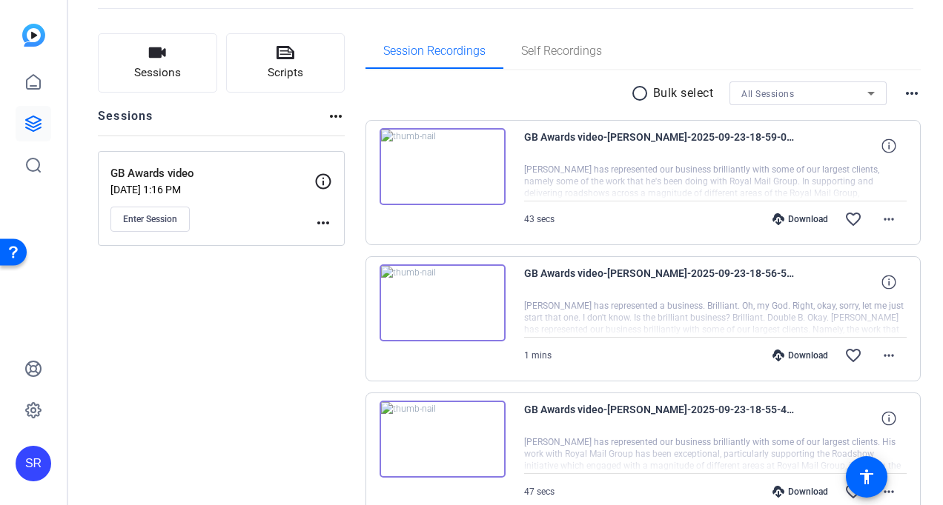
click at [440, 168] on img at bounding box center [442, 166] width 126 height 77
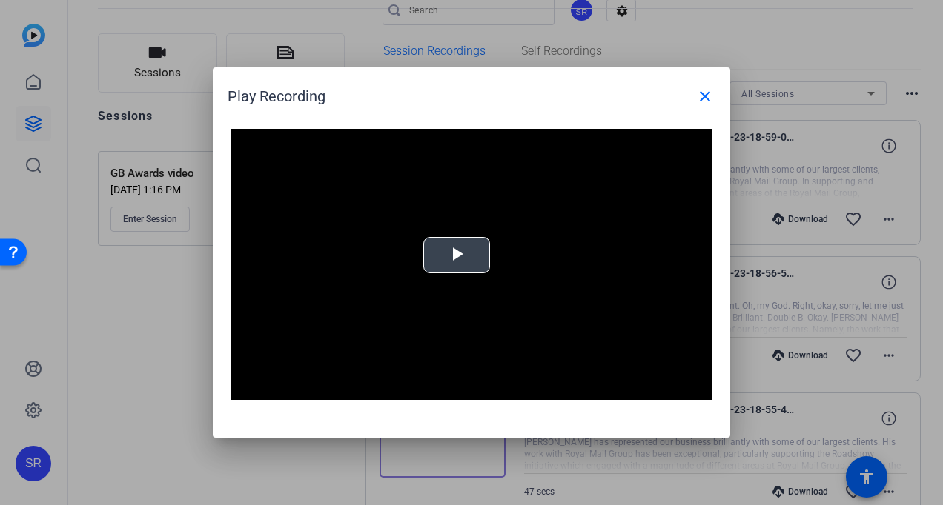
click at [457, 256] on span "Video Player" at bounding box center [457, 256] width 0 height 0
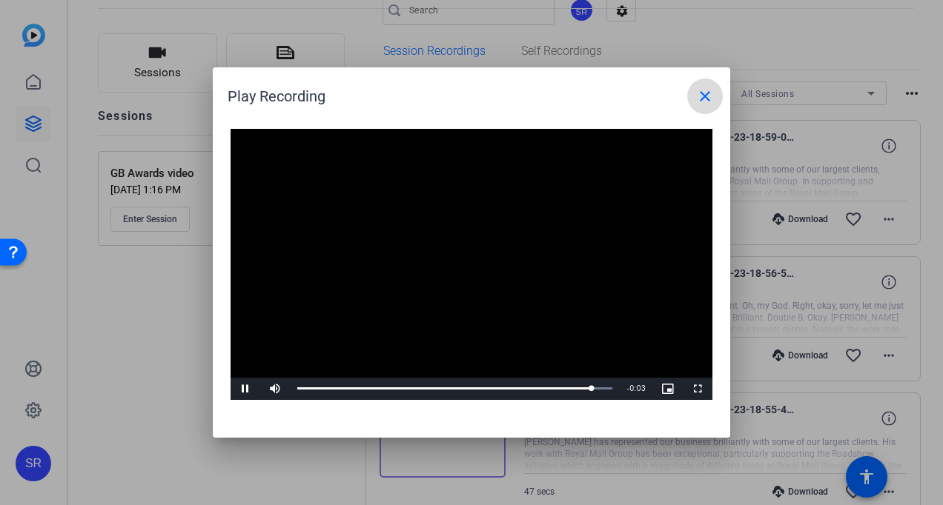
click at [707, 99] on mat-icon "close" at bounding box center [705, 96] width 18 height 18
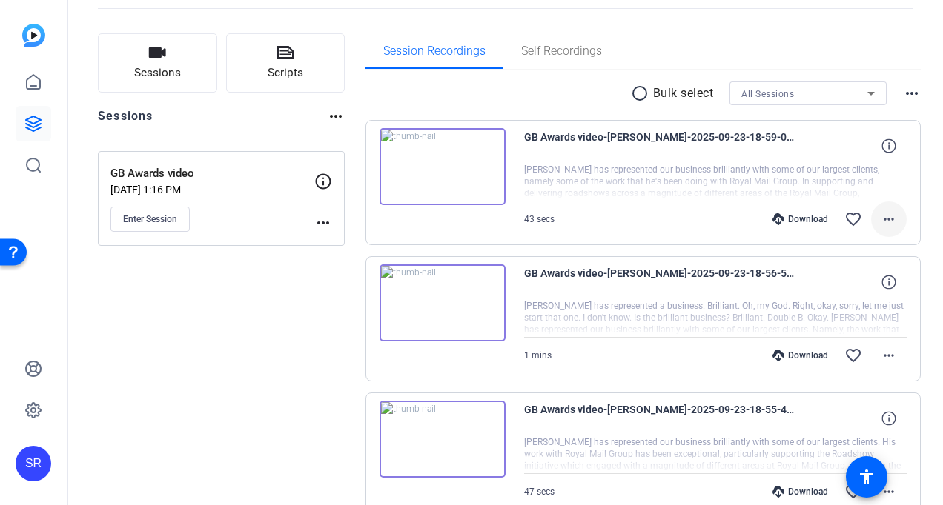
click at [889, 217] on mat-icon "more_horiz" at bounding box center [889, 219] width 18 height 18
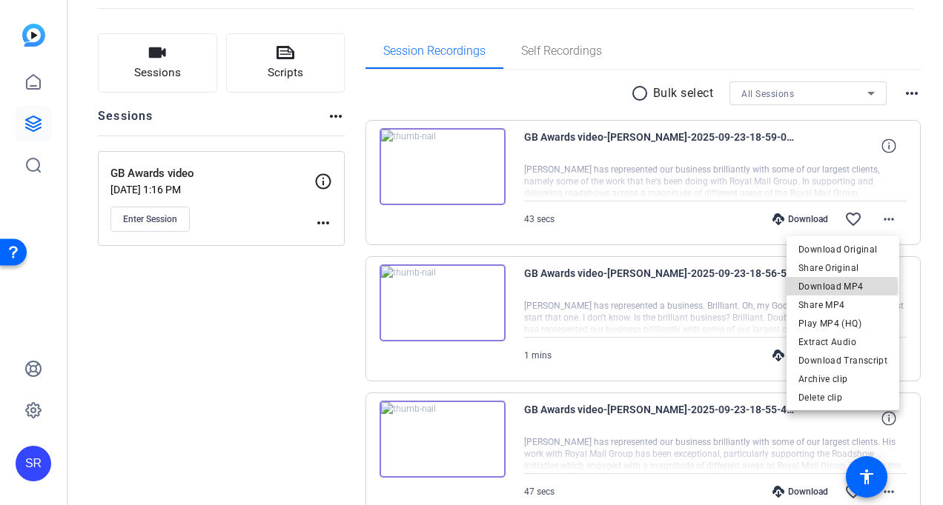
click at [830, 288] on span "Download MP4" at bounding box center [842, 287] width 89 height 18
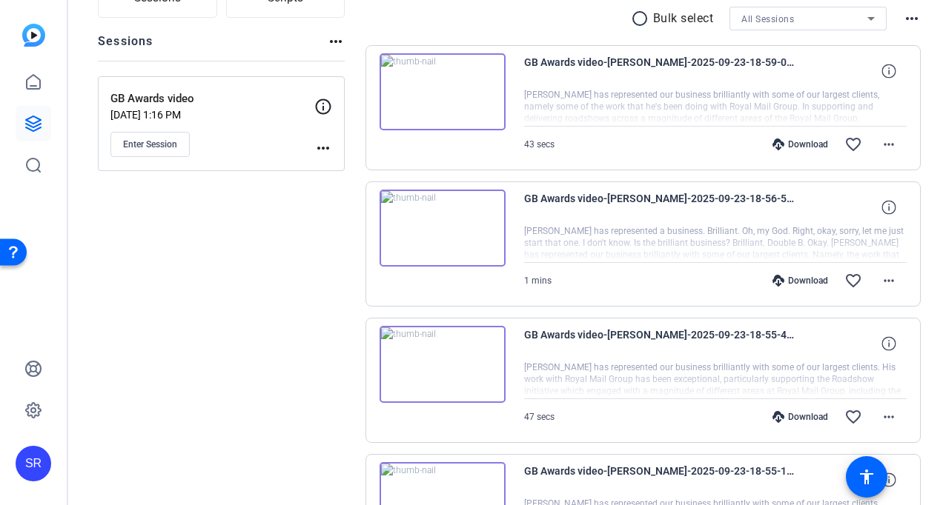
scroll to position [222, 0]
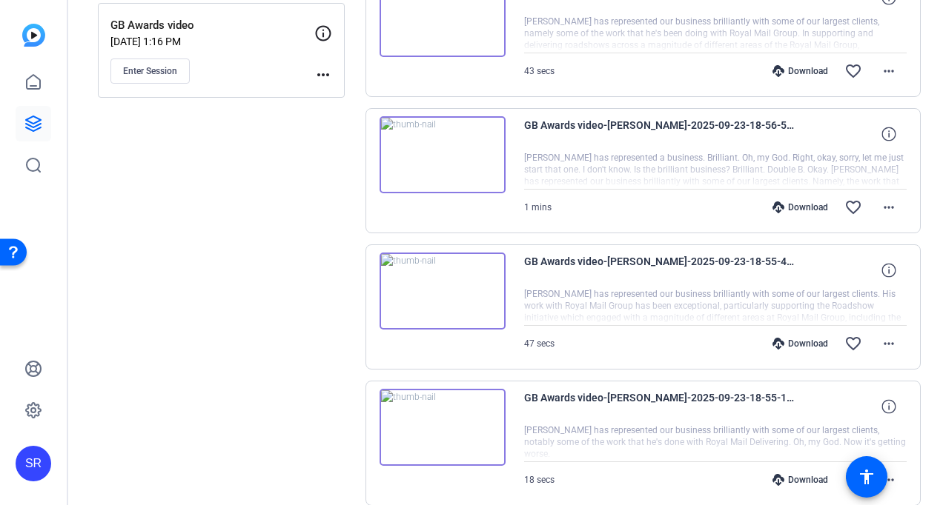
click at [436, 425] on img at bounding box center [442, 427] width 126 height 77
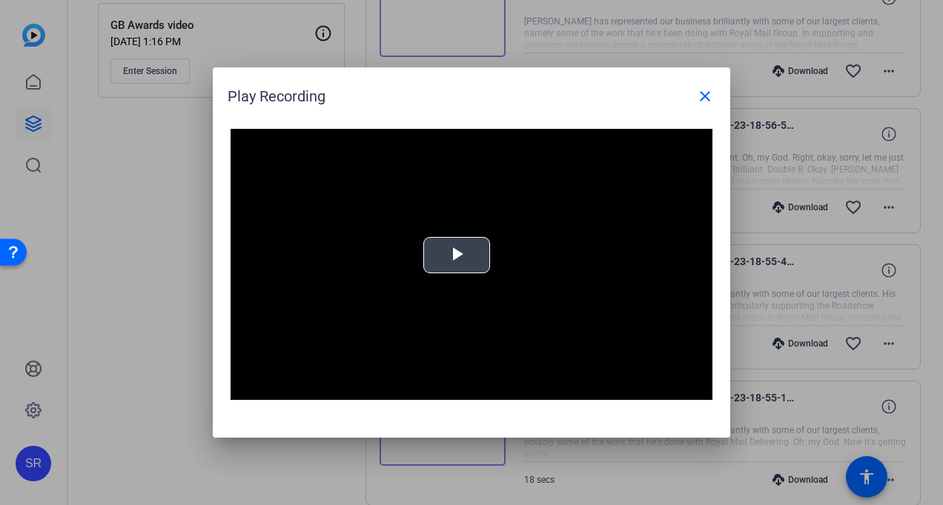
click at [457, 256] on span "Video Player" at bounding box center [457, 256] width 0 height 0
click at [707, 95] on mat-icon "close" at bounding box center [705, 96] width 18 height 18
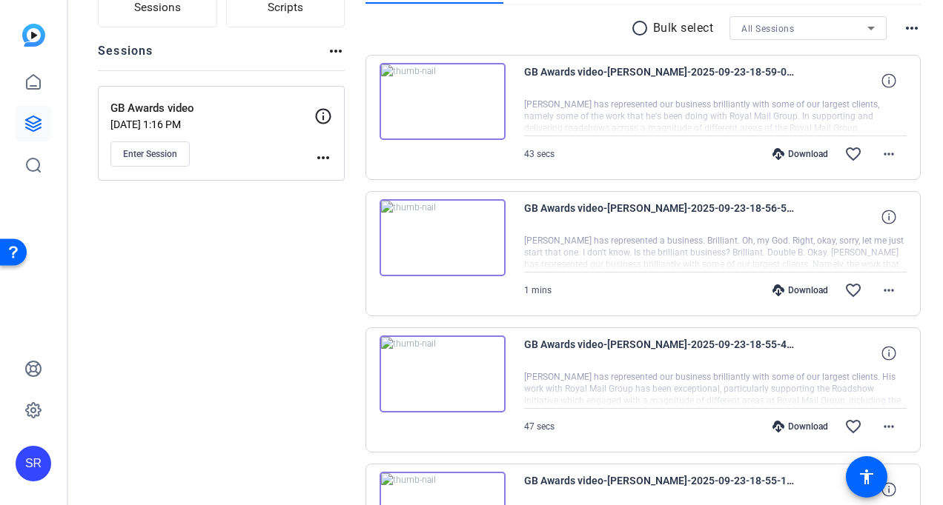
scroll to position [74, 0]
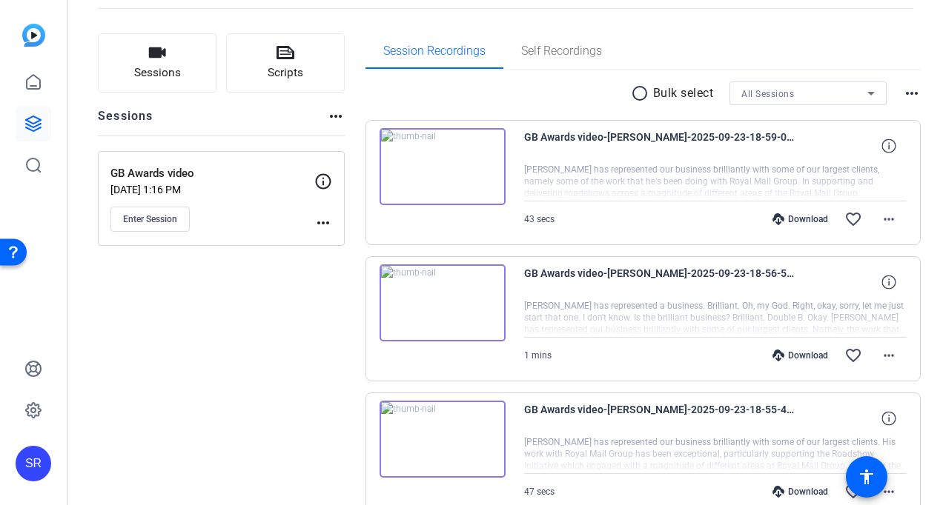
click at [438, 299] on img at bounding box center [442, 303] width 126 height 77
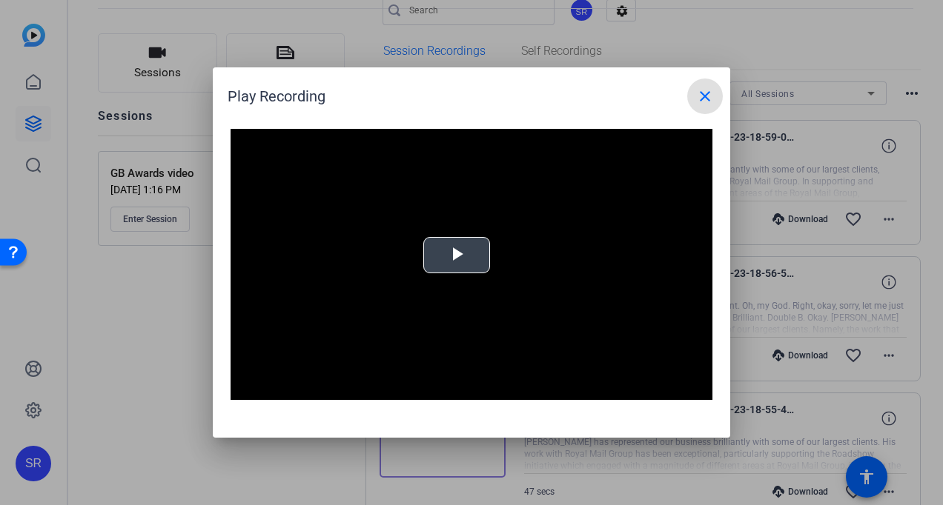
click at [468, 274] on video "Video Player" at bounding box center [472, 264] width 482 height 271
click at [706, 96] on mat-icon "close" at bounding box center [705, 96] width 18 height 18
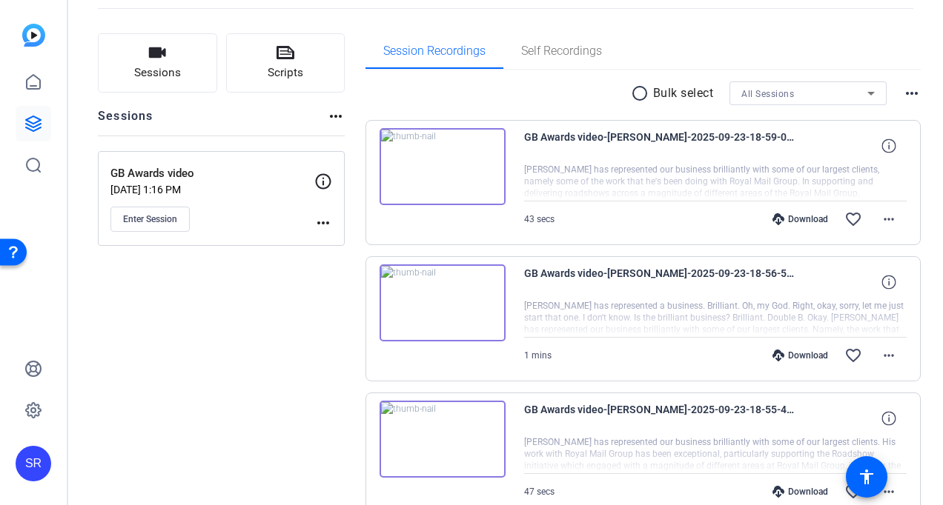
click at [445, 428] on img at bounding box center [442, 439] width 126 height 77
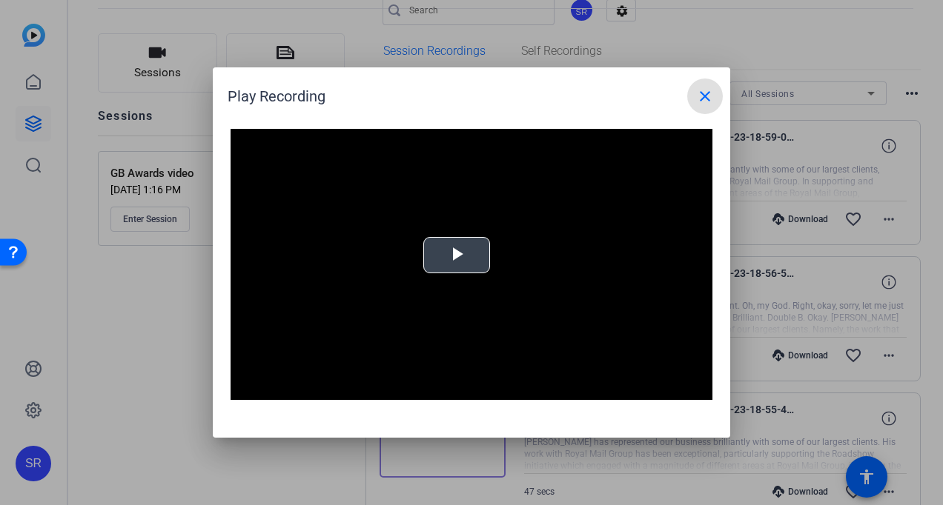
click at [457, 256] on span "Video Player" at bounding box center [457, 256] width 0 height 0
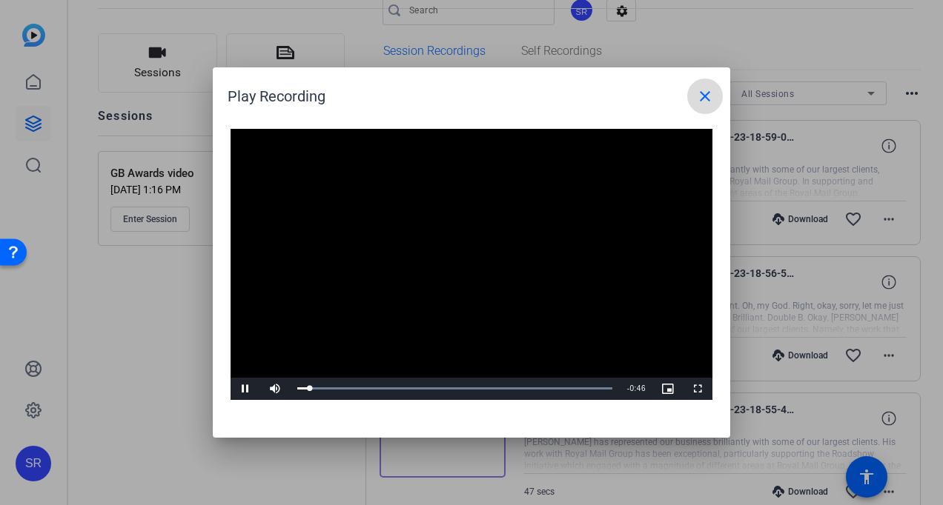
click at [709, 92] on mat-icon "close" at bounding box center [705, 96] width 18 height 18
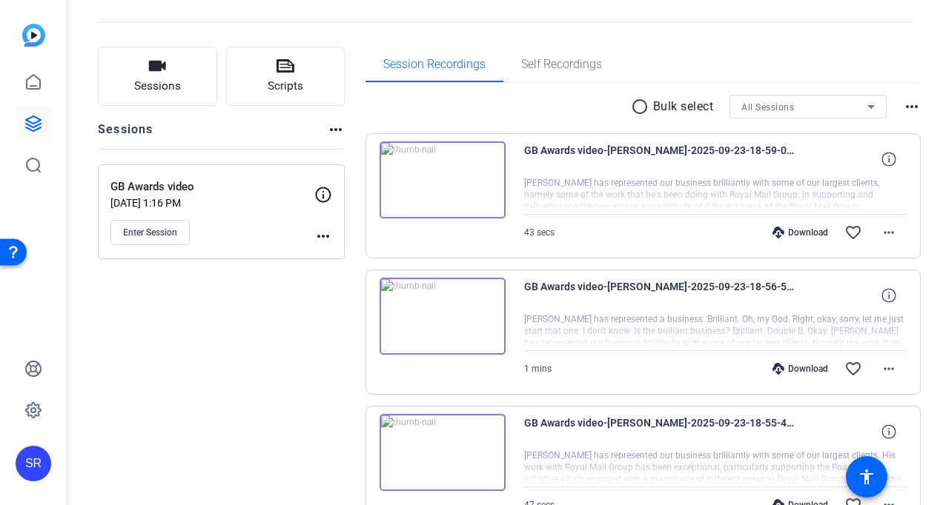
scroll to position [0, 0]
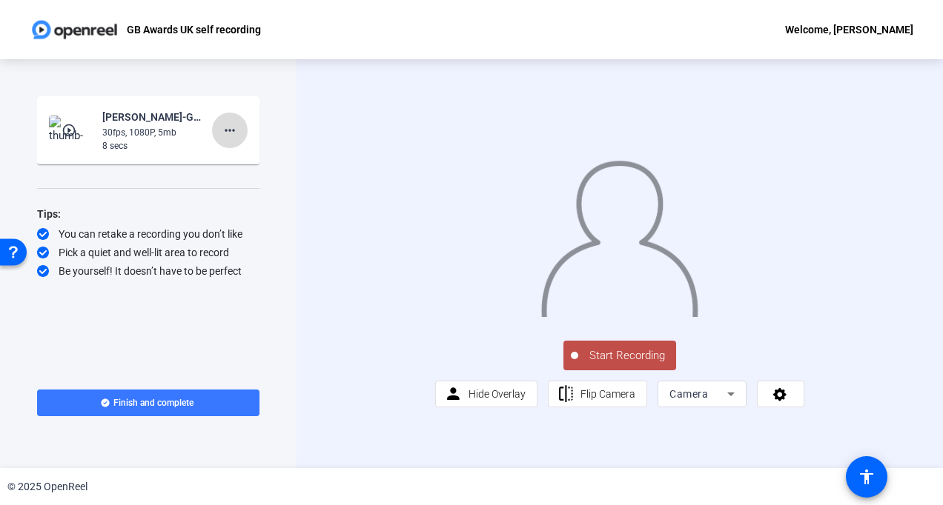
click at [230, 130] on mat-icon "more_horiz" at bounding box center [230, 131] width 18 height 18
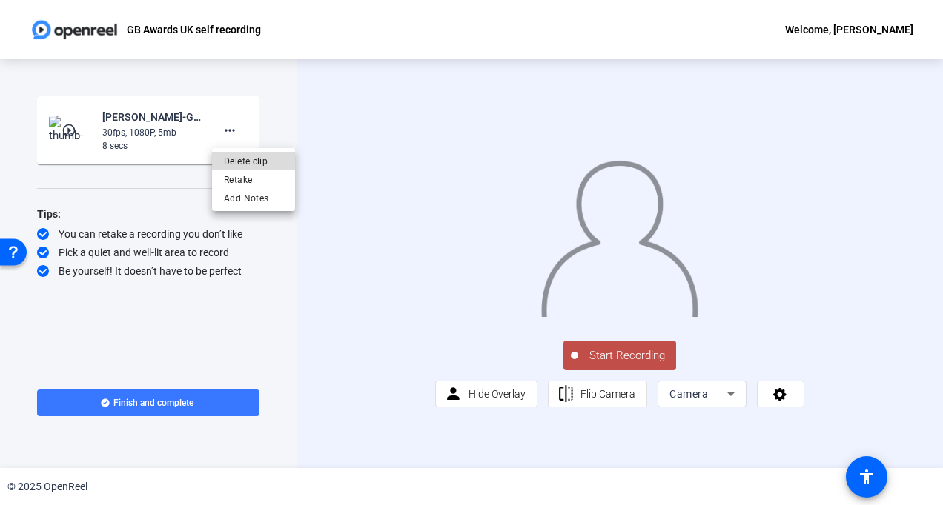
click at [232, 159] on span "Delete clip" at bounding box center [253, 162] width 59 height 18
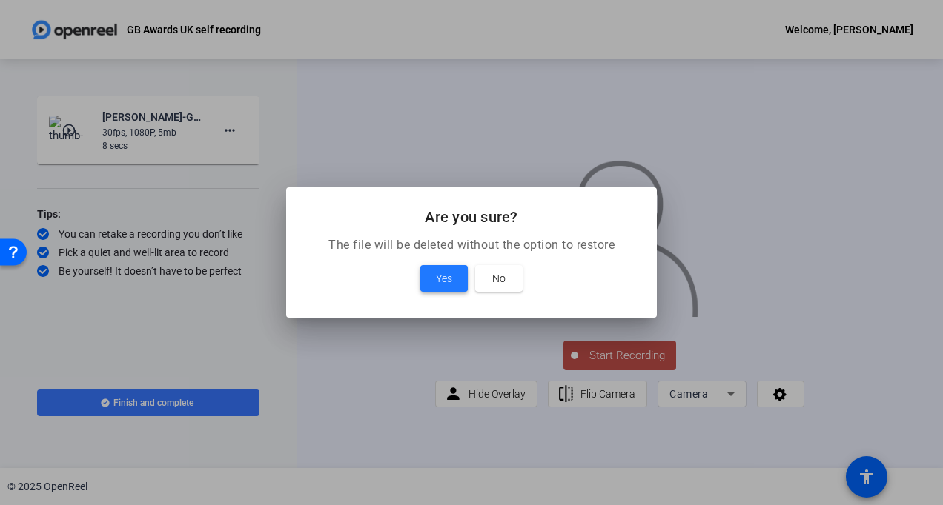
click at [436, 284] on span "Yes" at bounding box center [444, 279] width 16 height 18
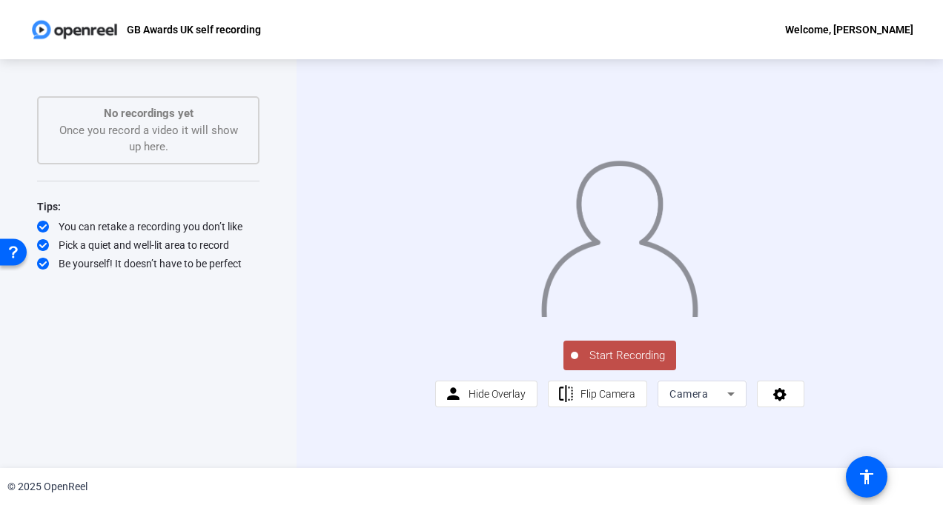
click at [605, 365] on span "Start Recording" at bounding box center [627, 356] width 98 height 17
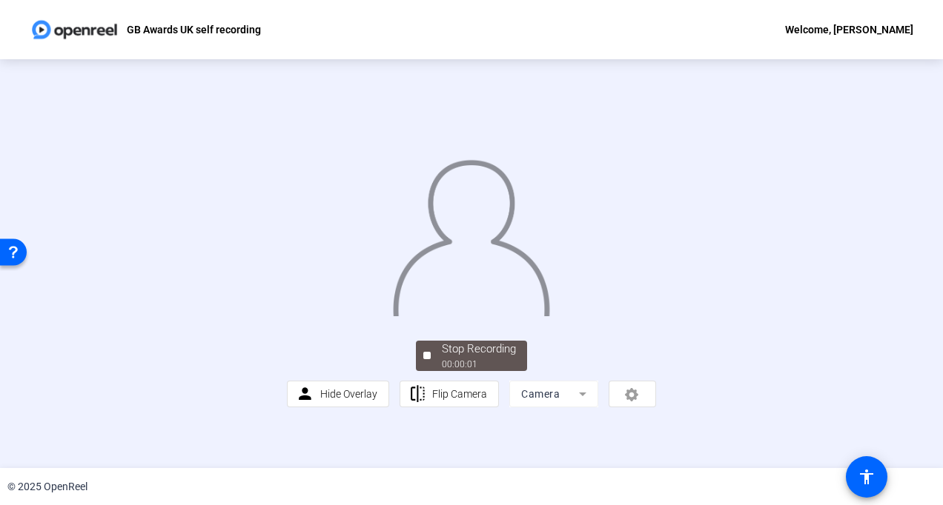
scroll to position [74, 0]
click at [479, 358] on div "Stop Recording" at bounding box center [479, 349] width 74 height 17
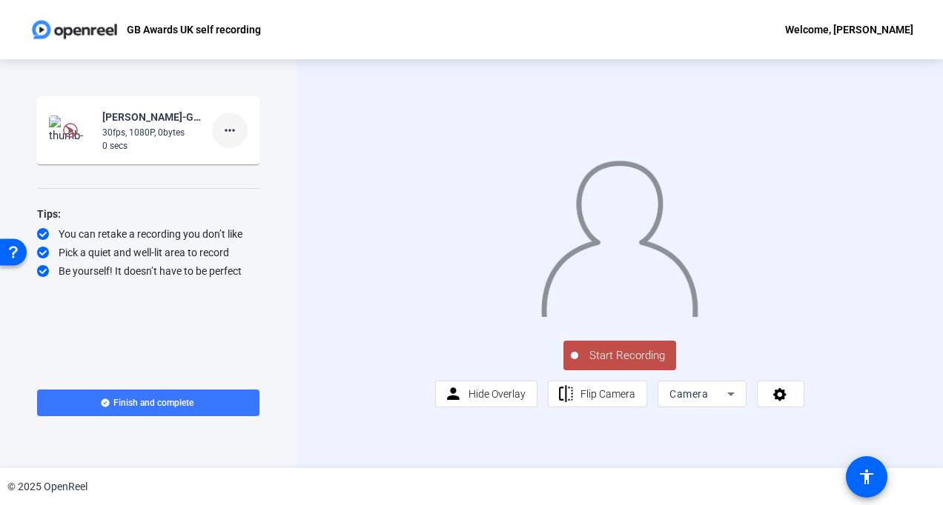
click at [231, 132] on mat-icon "more_horiz" at bounding box center [230, 131] width 18 height 18
click at [232, 162] on span "Delete clip" at bounding box center [253, 162] width 59 height 18
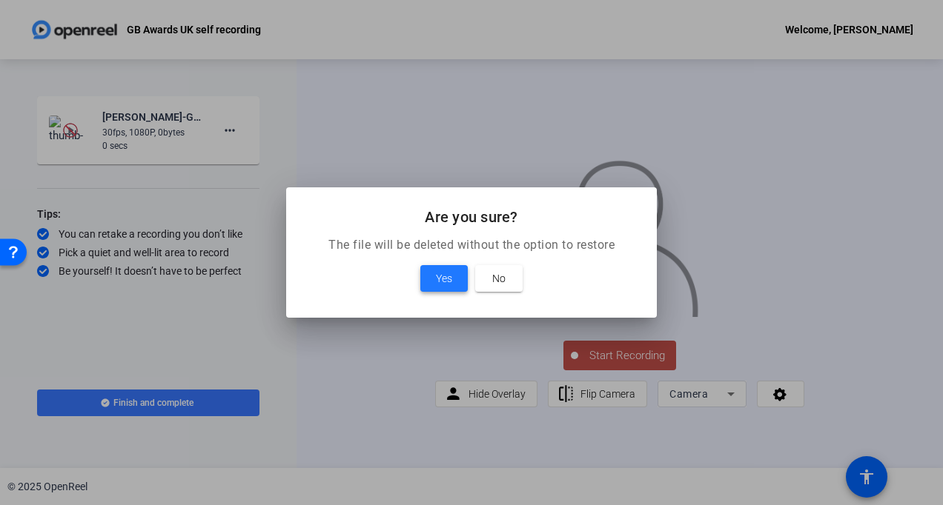
click at [437, 276] on span "Yes" at bounding box center [444, 279] width 16 height 18
